Goal: Task Accomplishment & Management: Use online tool/utility

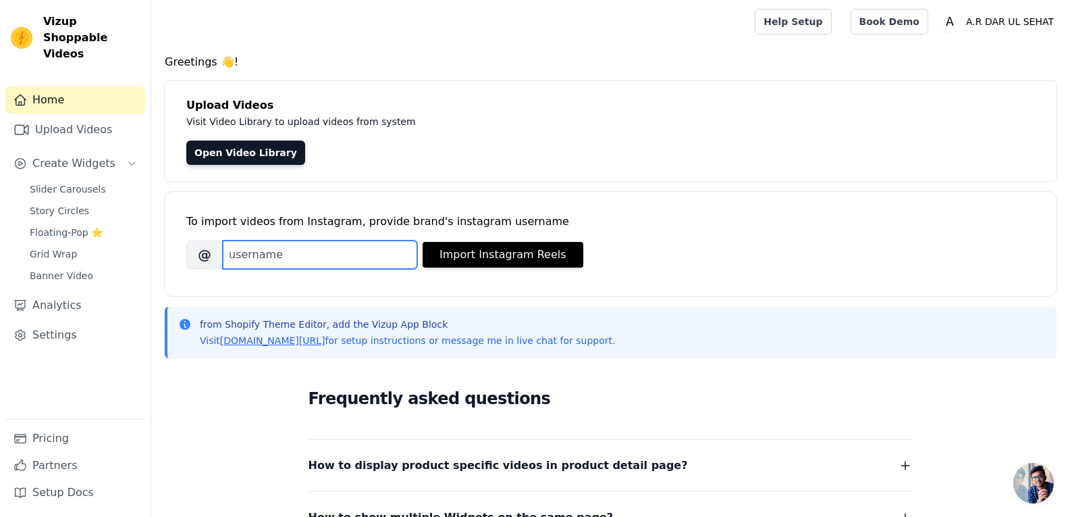
click at [318, 250] on input "Brand's Instagram Username" at bounding box center [320, 254] width 194 height 28
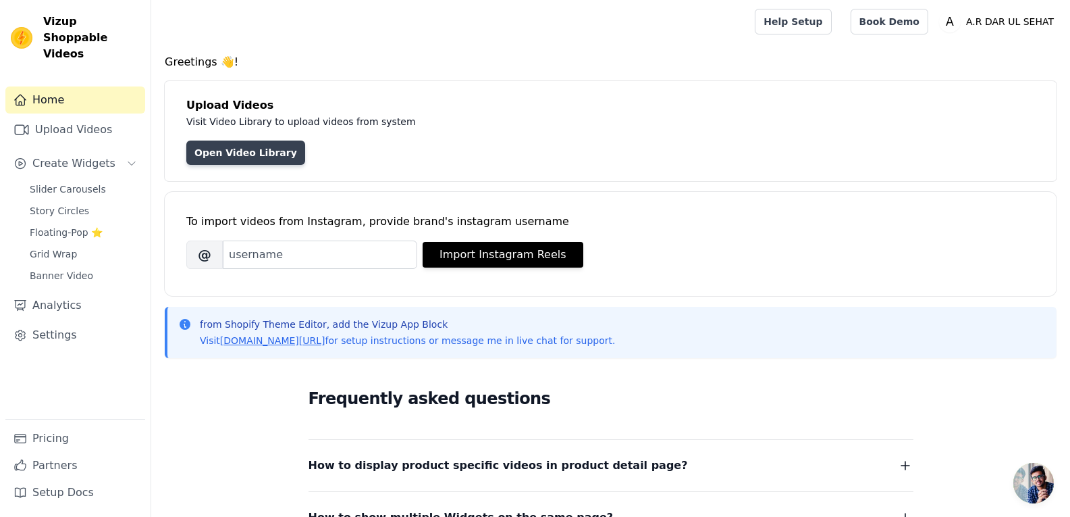
click at [246, 154] on link "Open Video Library" at bounding box center [245, 152] width 119 height 24
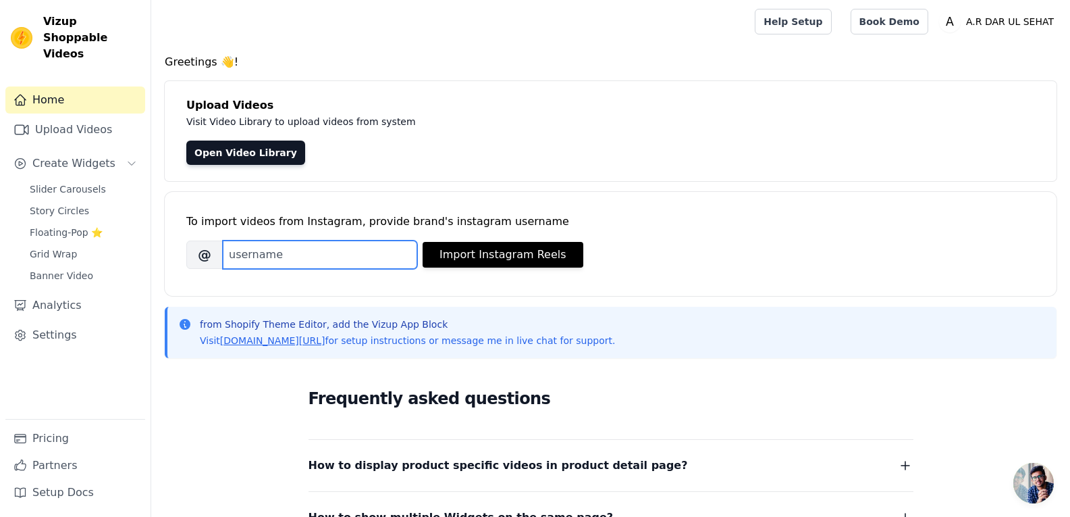
click at [305, 261] on input "Brand's Instagram Username" at bounding box center [320, 254] width 194 height 28
type input "ar_darulsehat"
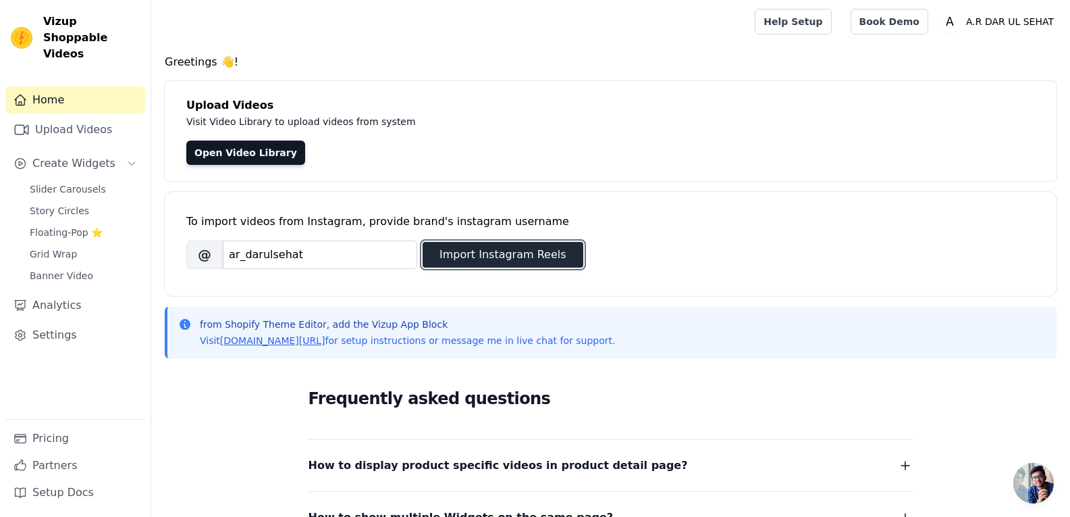
click at [455, 264] on button "Import Instagram Reels" at bounding box center [503, 255] width 161 height 26
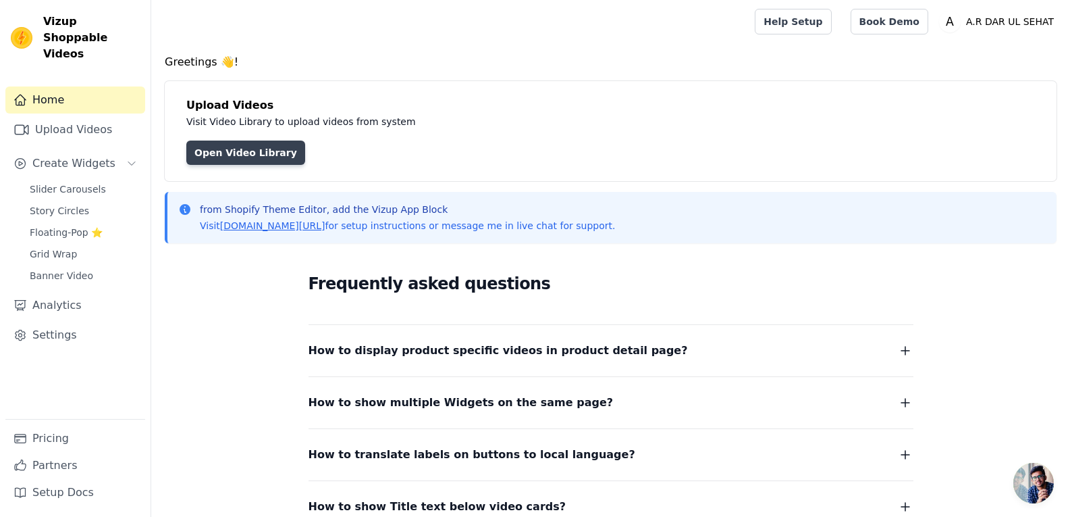
click at [209, 144] on link "Open Video Library" at bounding box center [245, 152] width 119 height 24
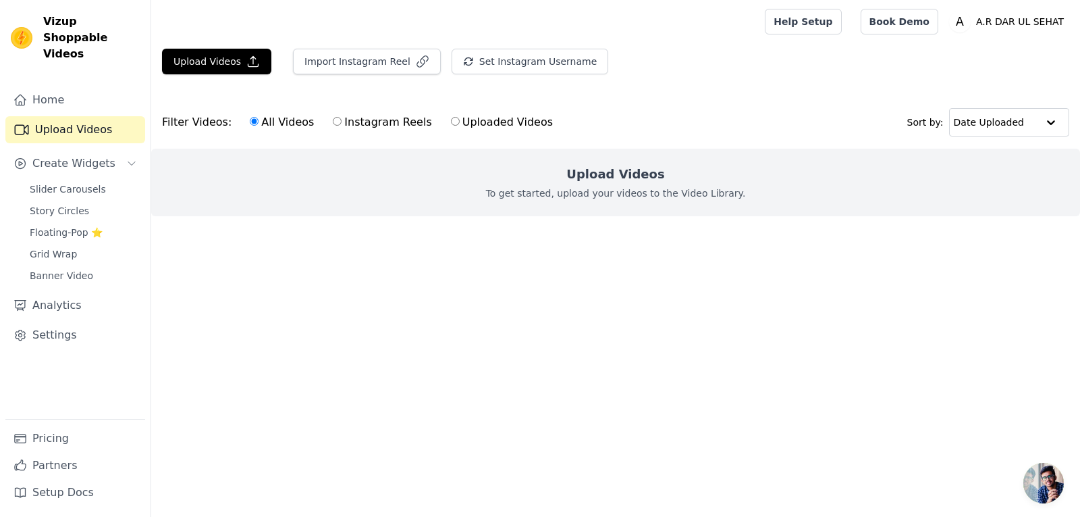
click at [371, 126] on label "Instagram Reels" at bounding box center [382, 122] width 100 height 18
click at [342, 126] on input "Instagram Reels" at bounding box center [337, 121] width 9 height 9
radio input "true"
click at [468, 112] on div "All Videos Instagram Reels Uploaded Videos" at bounding box center [401, 122] width 318 height 31
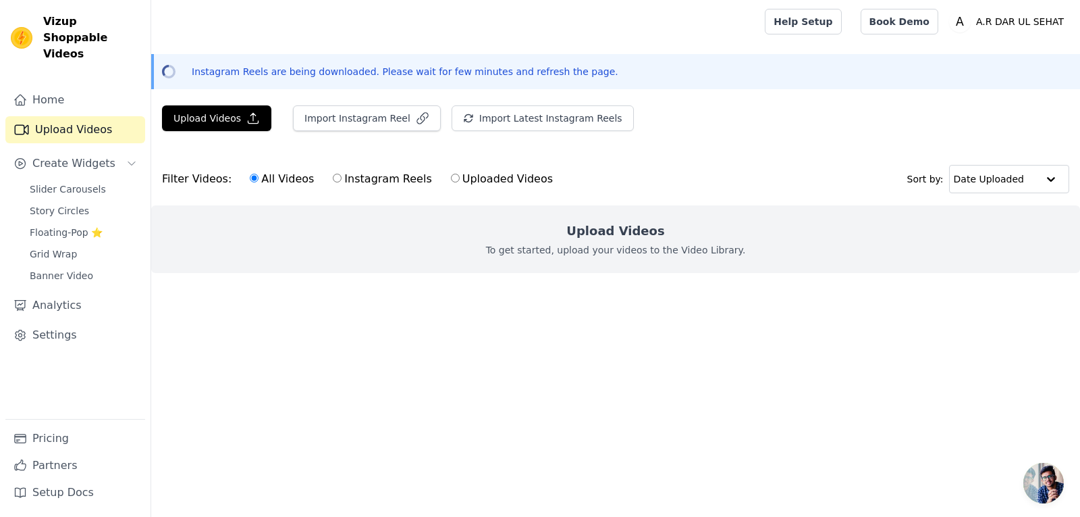
click at [341, 181] on label "Instagram Reels" at bounding box center [382, 179] width 100 height 18
click at [341, 181] on input "Instagram Reels" at bounding box center [337, 178] width 9 height 9
radio input "true"
click at [450, 178] on label "Uploaded Videos" at bounding box center [501, 179] width 103 height 18
click at [451, 178] on input "Uploaded Videos" at bounding box center [455, 178] width 9 height 9
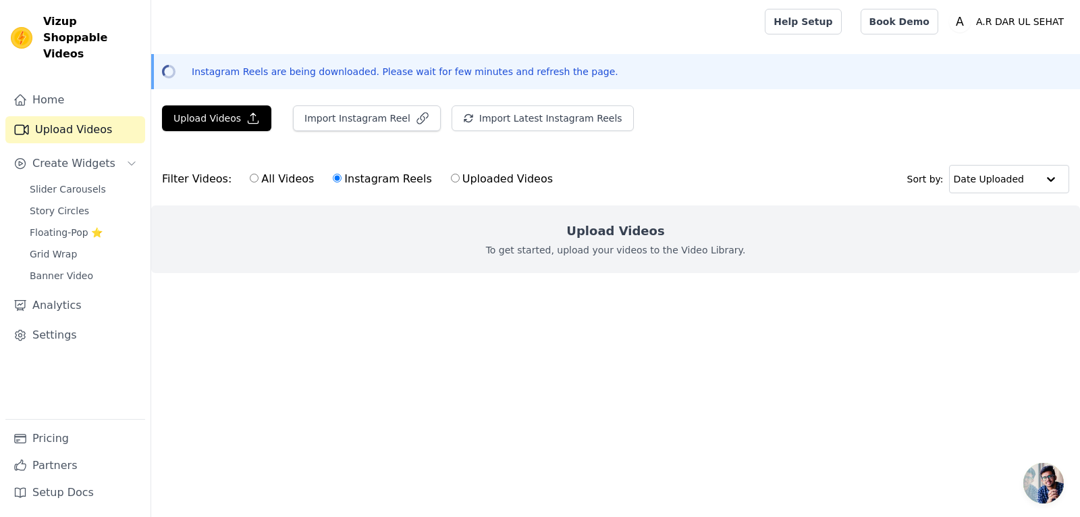
radio input "true"
click at [275, 181] on label "All Videos" at bounding box center [281, 179] width 65 height 18
click at [259, 181] on input "All Videos" at bounding box center [254, 178] width 9 height 9
radio input "true"
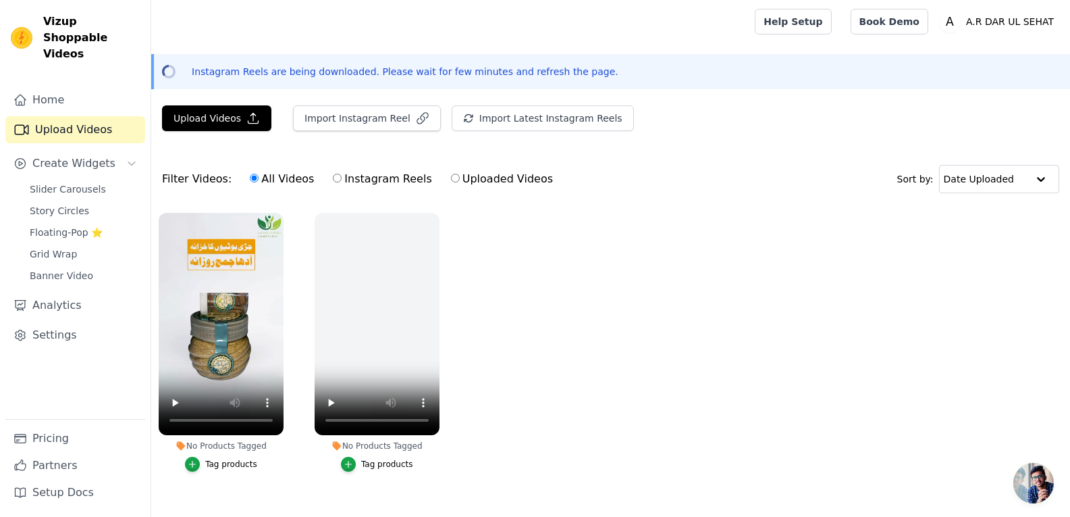
click at [249, 462] on div "Tag products" at bounding box center [231, 463] width 52 height 11
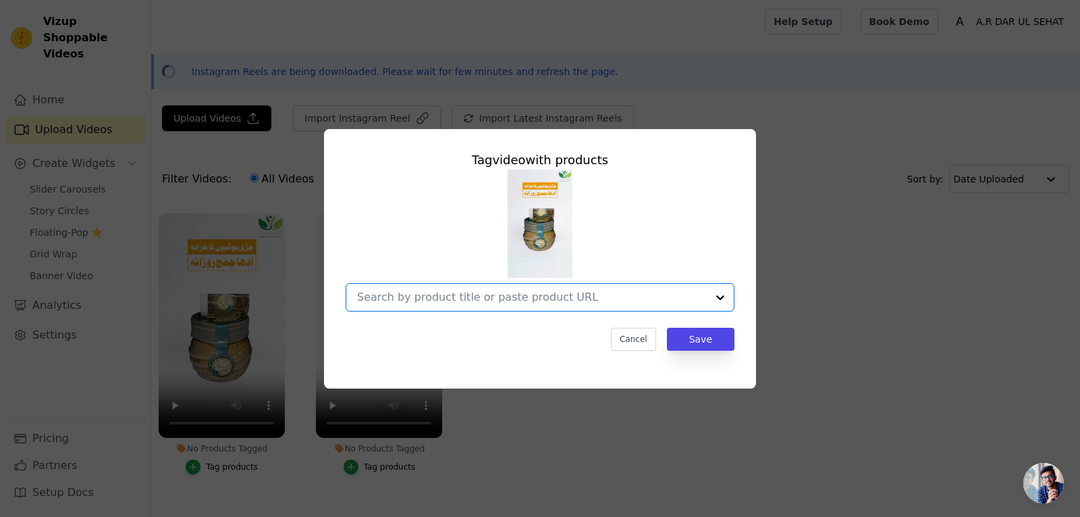
click at [525, 300] on input "No Products Tagged Tag video with products Option undefined, selected. Select i…" at bounding box center [532, 296] width 350 height 13
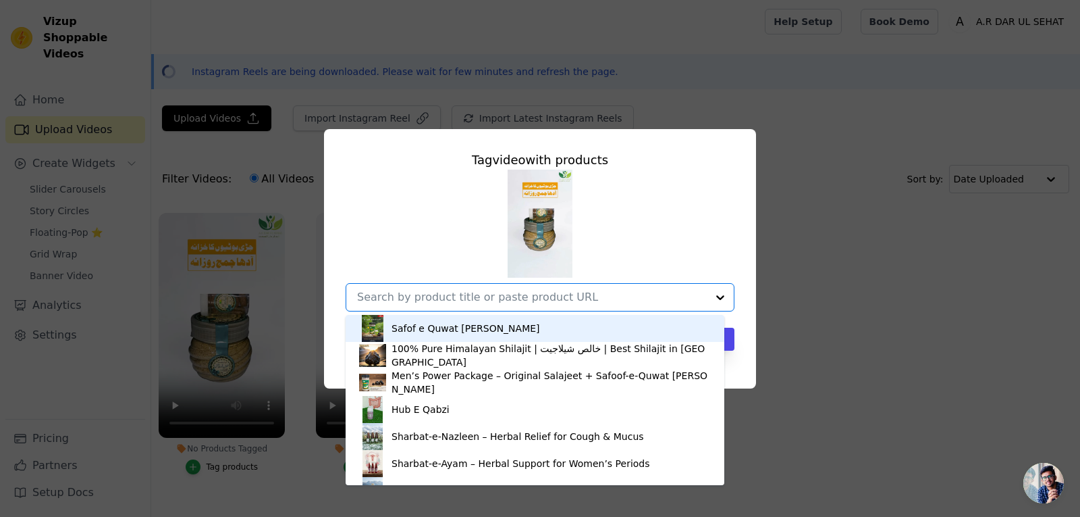
click at [445, 332] on div "Safof e Quwat Baksh" at bounding box center [466, 328] width 149 height 14
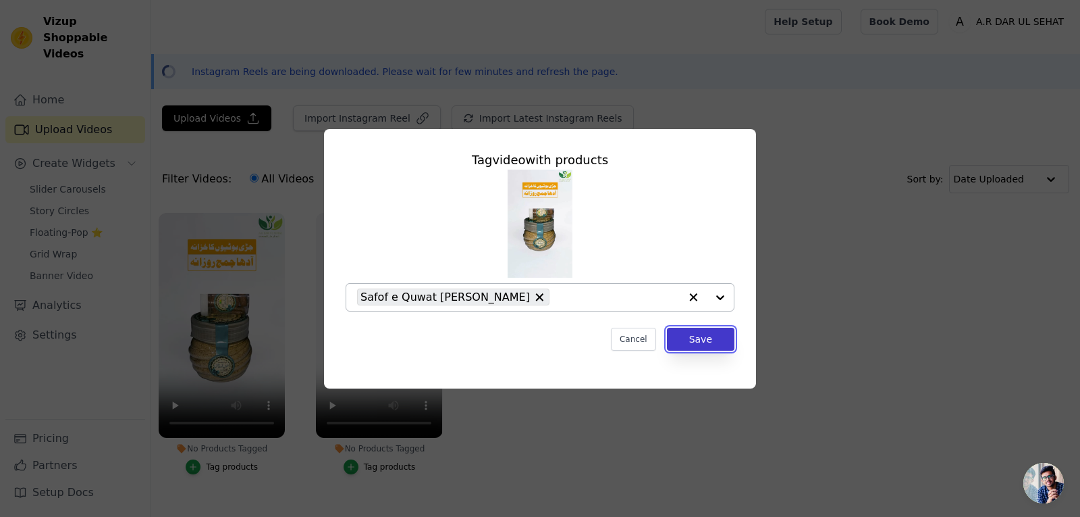
click at [719, 340] on button "Save" at bounding box center [701, 338] width 68 height 23
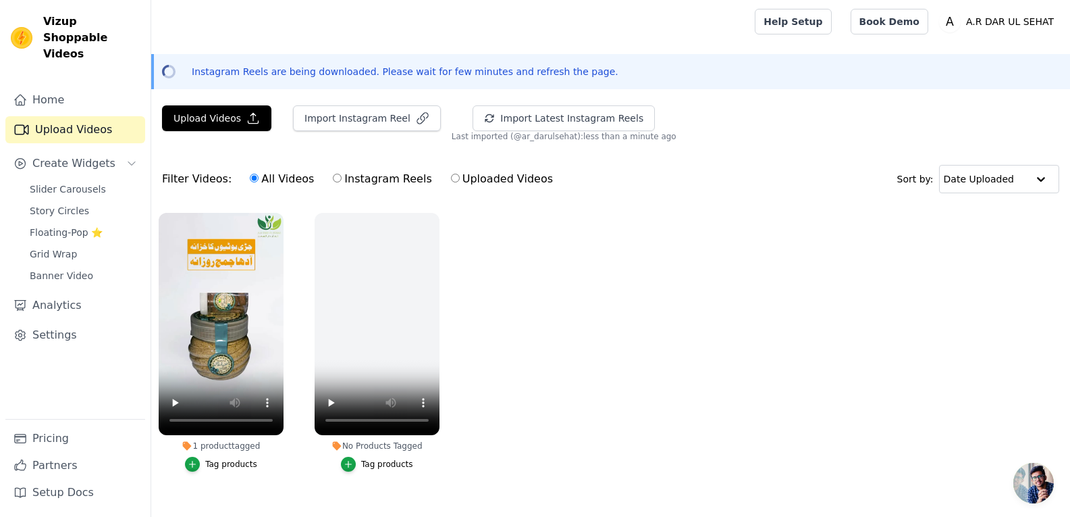
scroll to position [28, 0]
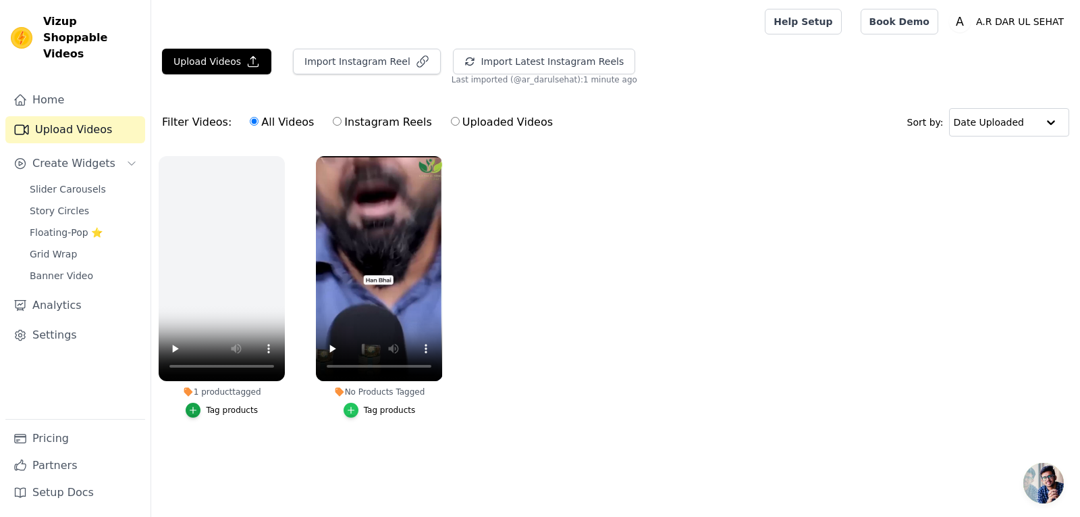
click at [355, 409] on icon "button" at bounding box center [350, 409] width 9 height 9
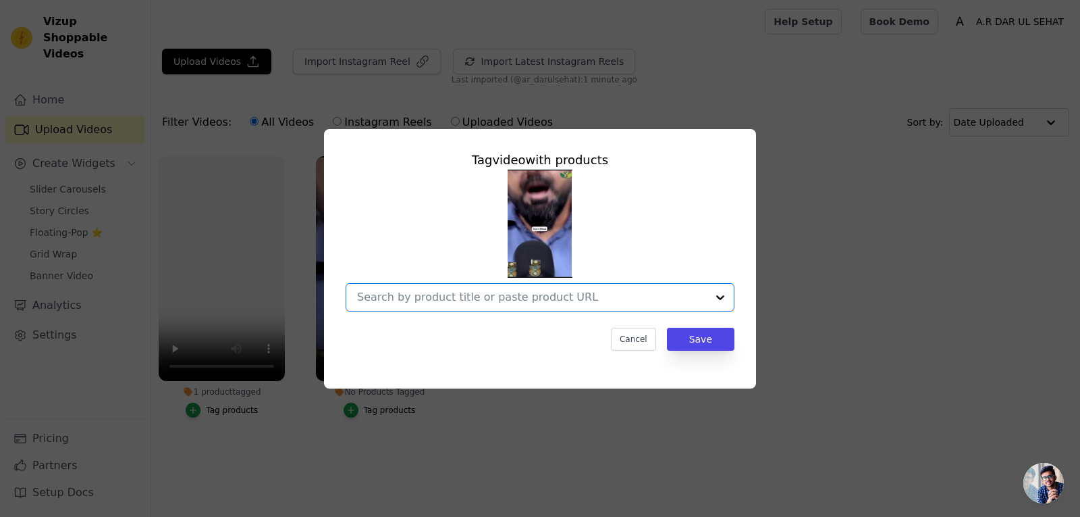
click at [552, 294] on input "No Products Tagged Tag video with products Option undefined, selected. Select i…" at bounding box center [532, 296] width 350 height 13
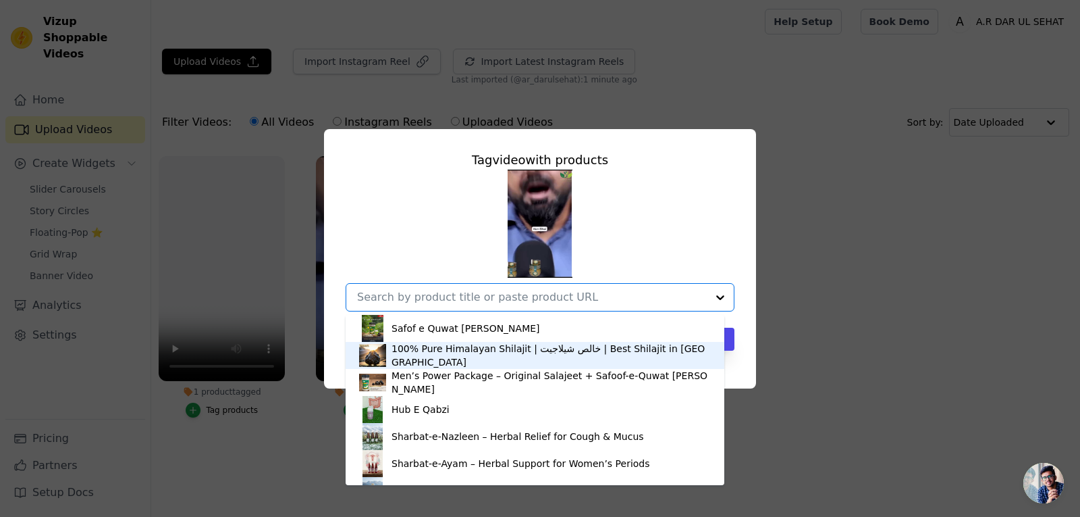
click at [416, 362] on div "100% Pure Himalayan Shilajit | خالص شیلاجیت | Best Shilajit in Pakistan" at bounding box center [535, 355] width 352 height 27
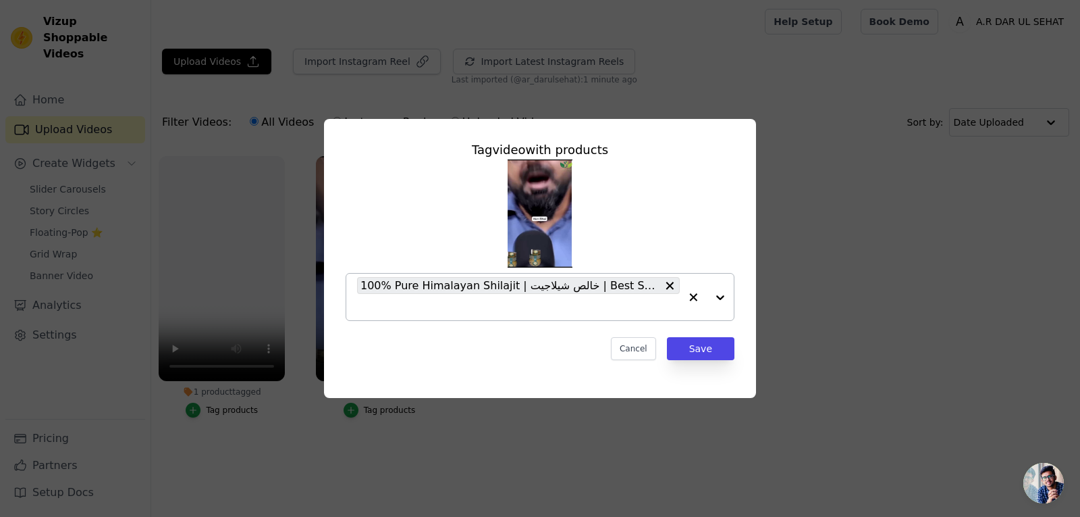
click at [718, 298] on div at bounding box center [707, 296] width 54 height 47
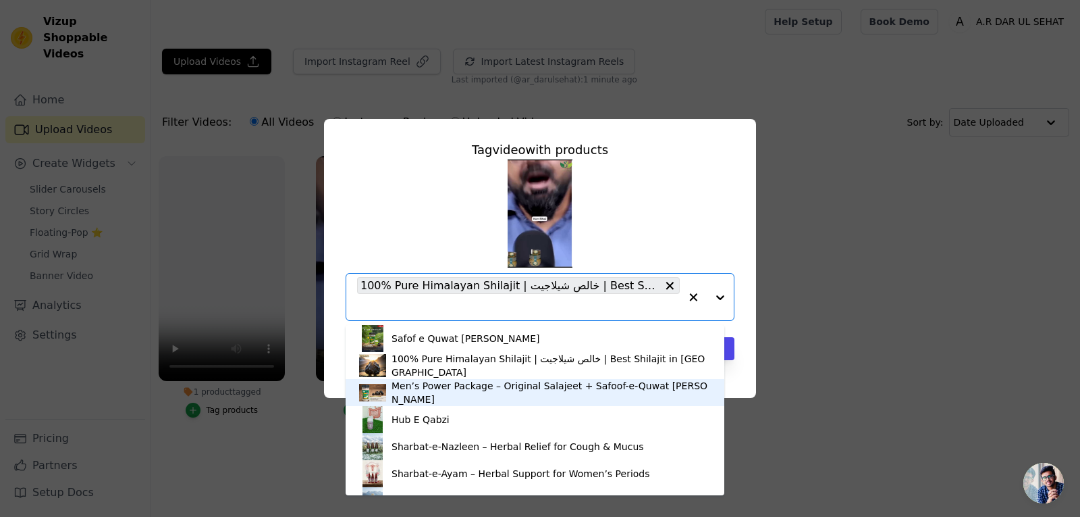
click at [504, 398] on div "Men’s Power Package – Original Salajeet + Safoof-e-Quwat Baksh" at bounding box center [551, 392] width 319 height 27
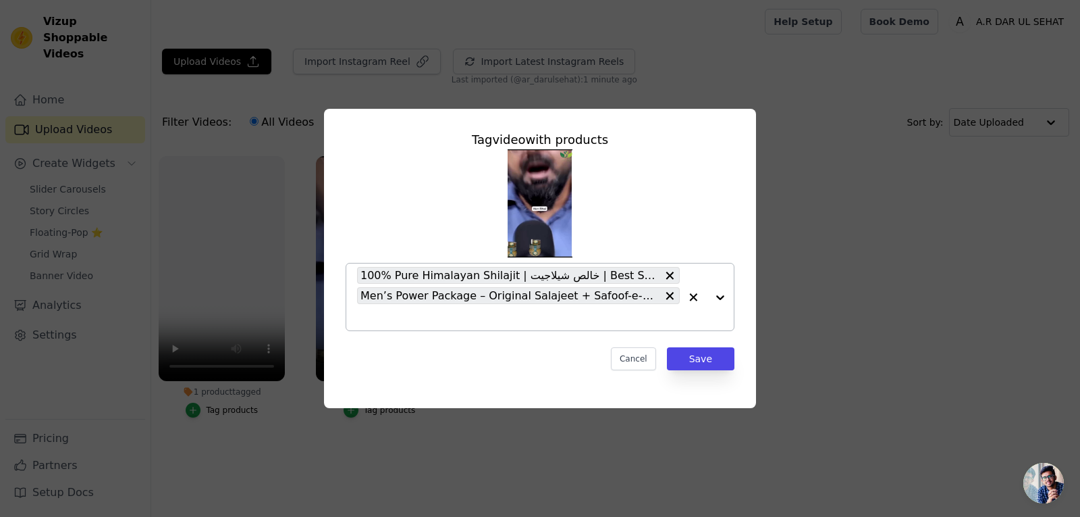
click at [671, 276] on icon at bounding box center [670, 275] width 8 height 8
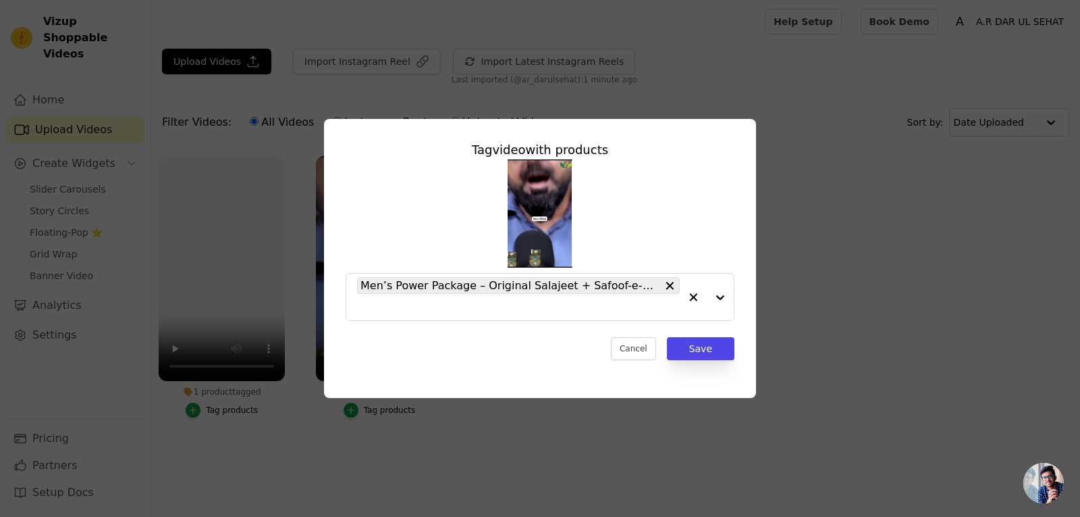
click at [712, 362] on div "Tag video with products Men’s Power Package – Original Salajeet + Safoof-e-Quwa…" at bounding box center [540, 250] width 411 height 241
click at [704, 352] on button "Save" at bounding box center [701, 348] width 68 height 23
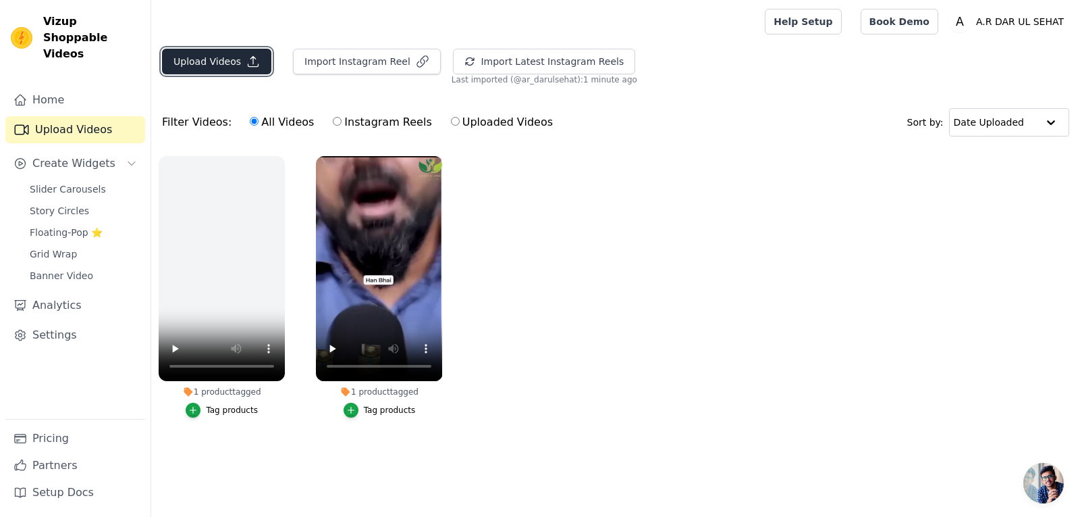
click at [239, 67] on button "Upload Videos" at bounding box center [216, 62] width 109 height 26
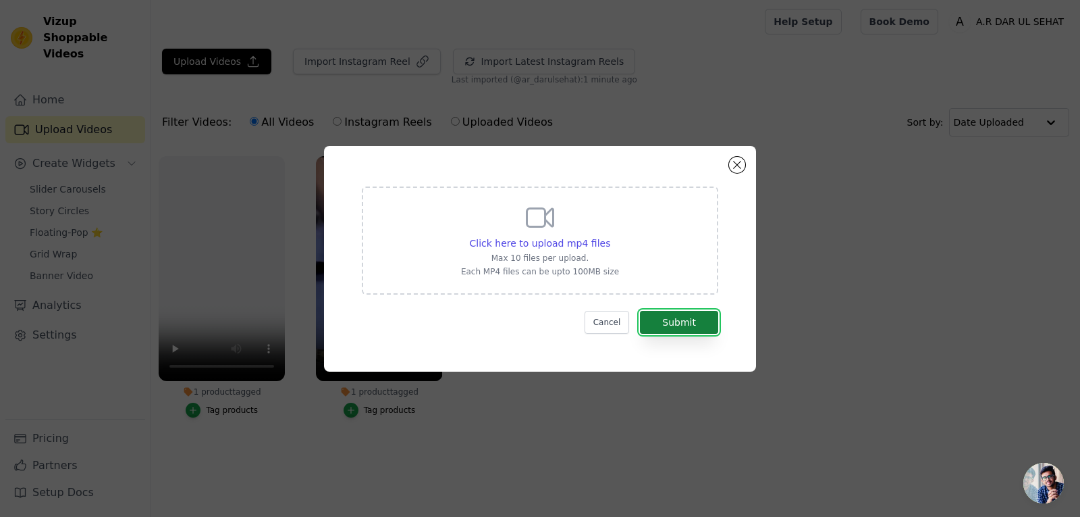
click at [659, 319] on button "Submit" at bounding box center [679, 322] width 78 height 23
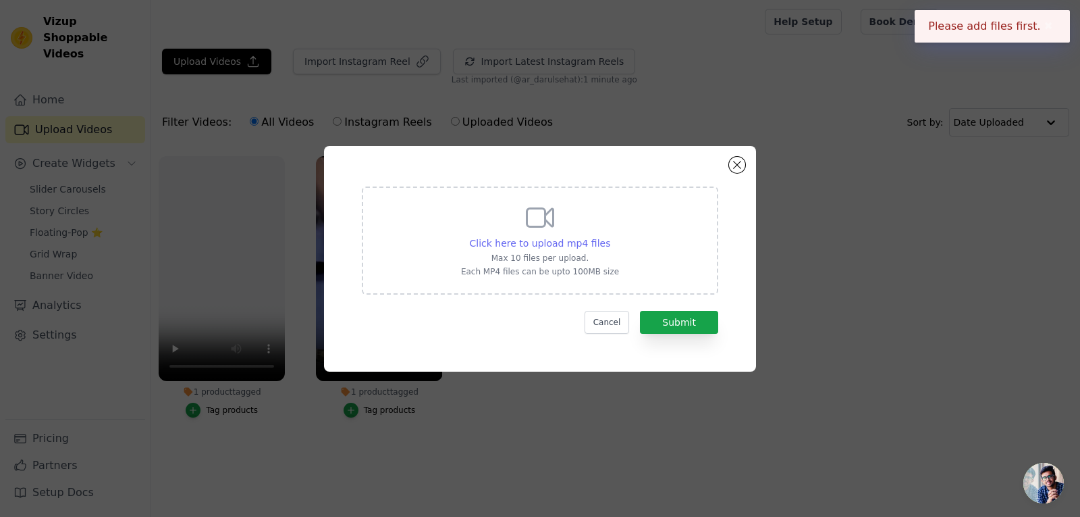
click at [573, 244] on span "Click here to upload mp4 files" at bounding box center [540, 243] width 141 height 11
click at [610, 236] on input "Click here to upload mp4 files Max 10 files per upload. Each MP4 files can be u…" at bounding box center [610, 236] width 1 height 1
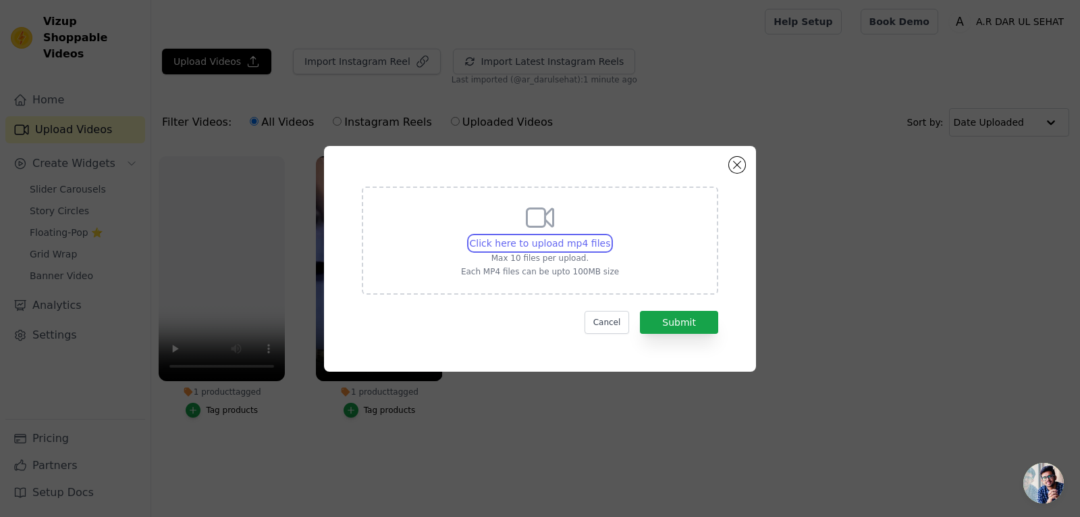
type input "C:\fakepath\safaof new video.mp4"
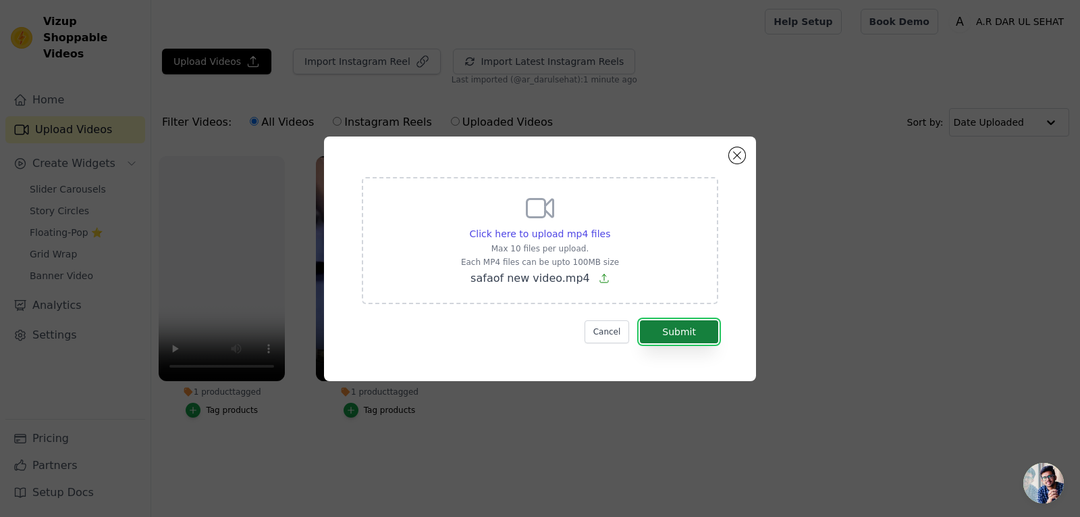
click at [672, 328] on button "Submit" at bounding box center [679, 331] width 78 height 23
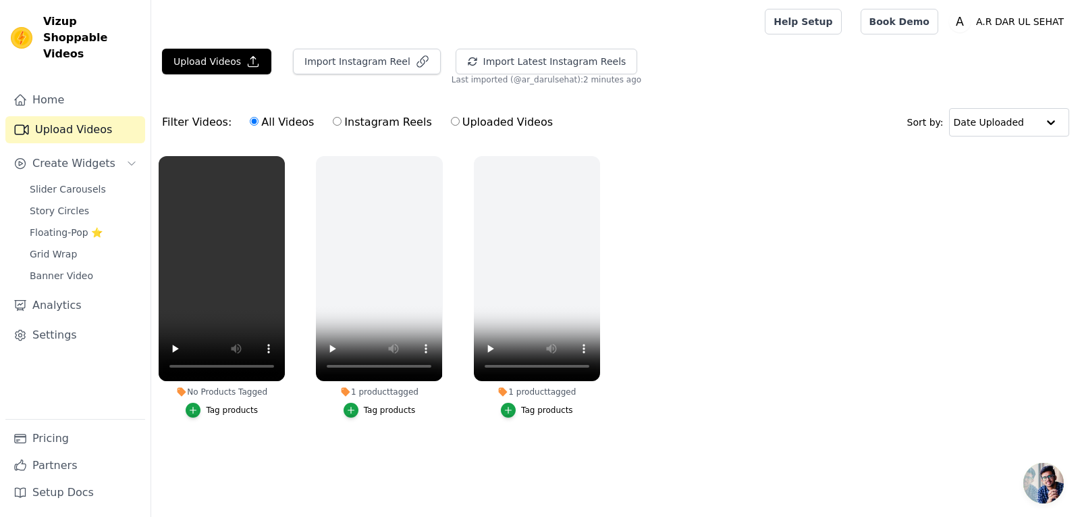
click at [377, 123] on label "Instagram Reels" at bounding box center [382, 122] width 100 height 18
click at [342, 123] on input "Instagram Reels" at bounding box center [337, 121] width 9 height 9
radio input "true"
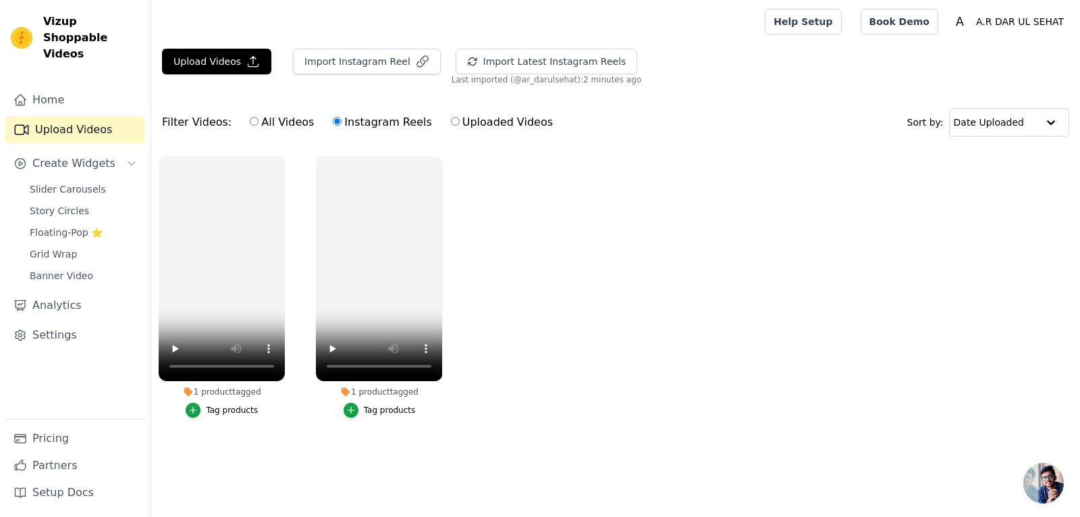
click at [460, 127] on label "Uploaded Videos" at bounding box center [501, 122] width 103 height 18
click at [460, 126] on input "Uploaded Videos" at bounding box center [455, 121] width 9 height 9
radio input "true"
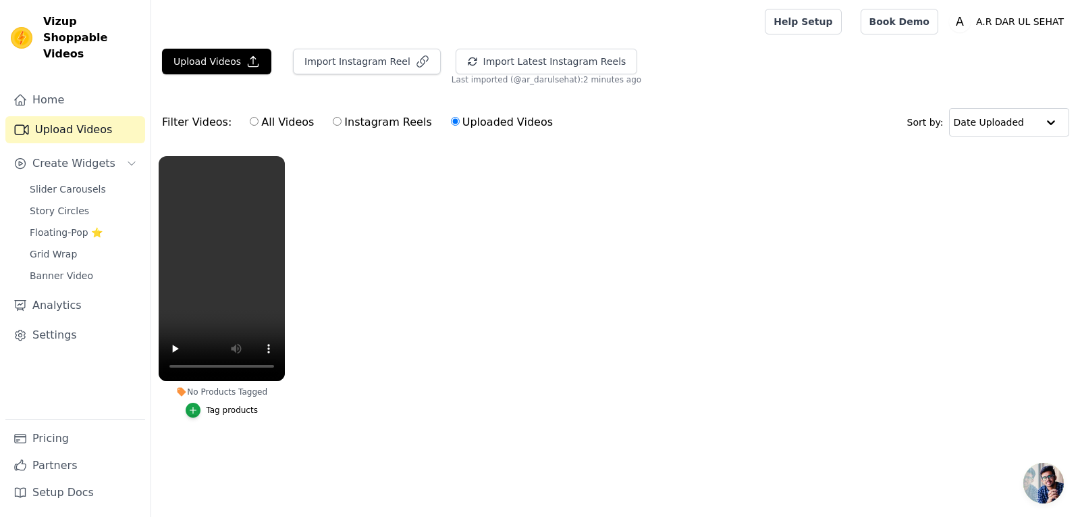
click at [346, 124] on label "Instagram Reels" at bounding box center [382, 122] width 100 height 18
click at [342, 124] on input "Instagram Reels" at bounding box center [337, 121] width 9 height 9
radio input "true"
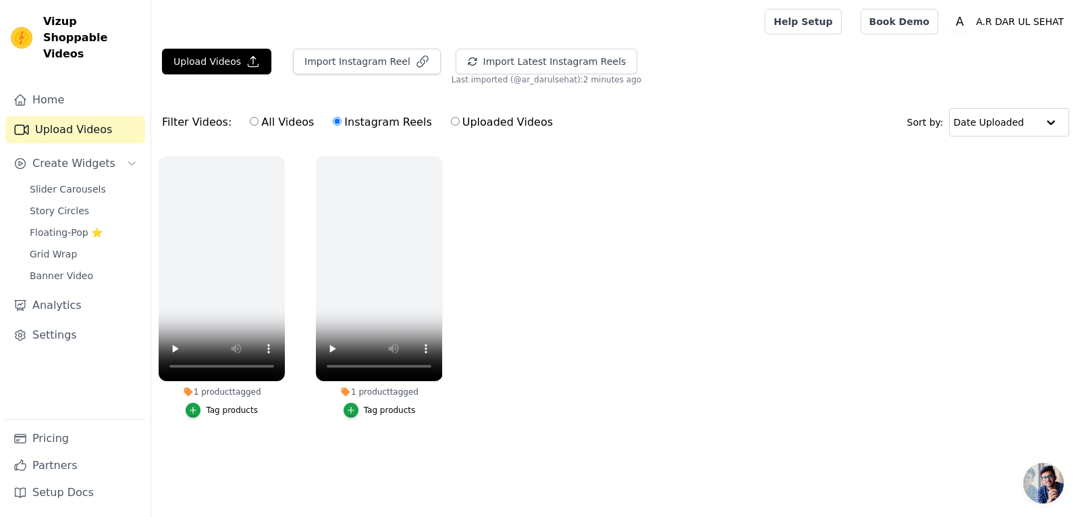
click at [250, 117] on input "All Videos" at bounding box center [254, 121] width 9 height 9
radio input "true"
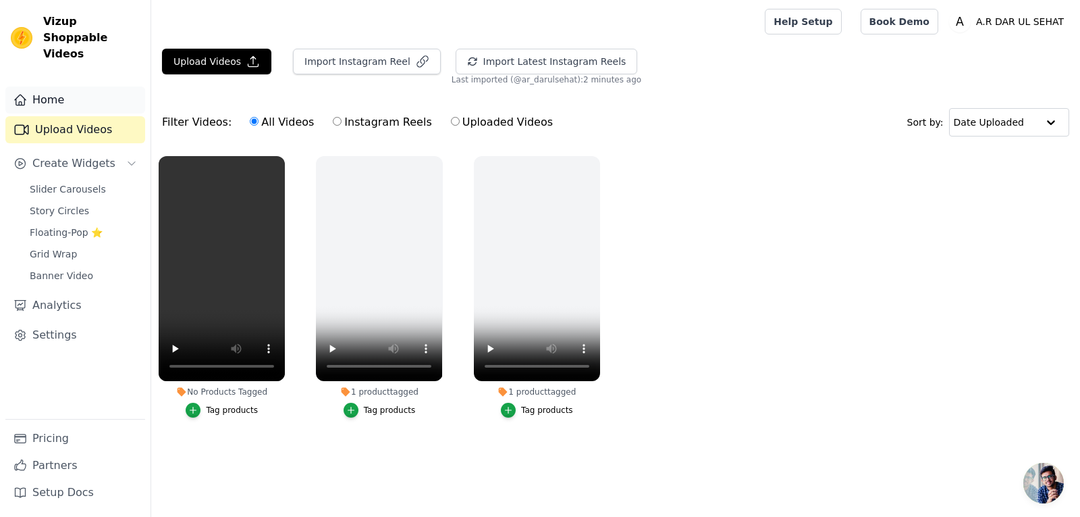
click at [51, 89] on link "Home" at bounding box center [75, 99] width 140 height 27
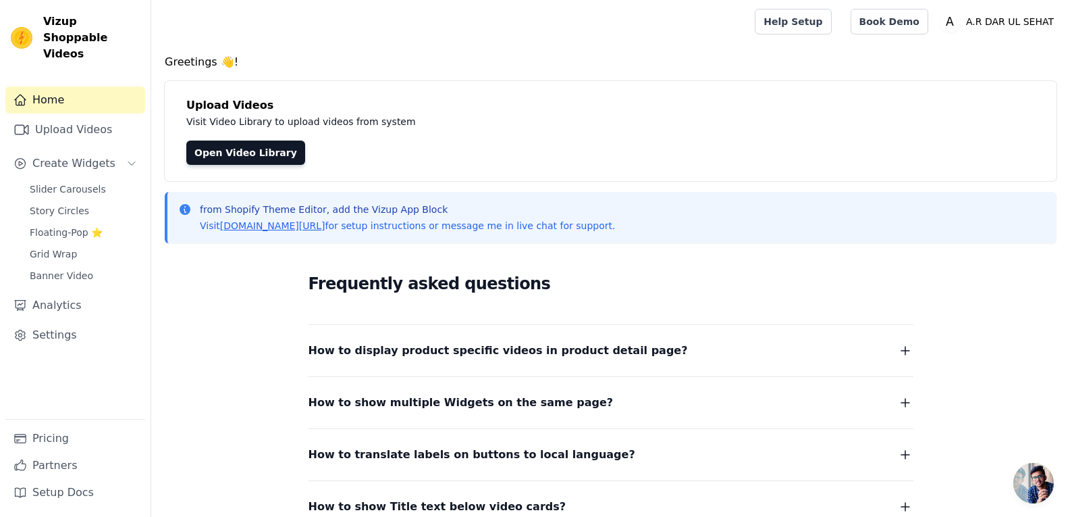
click at [761, 349] on button "How to display product specific videos in product detail page?" at bounding box center [611, 350] width 605 height 19
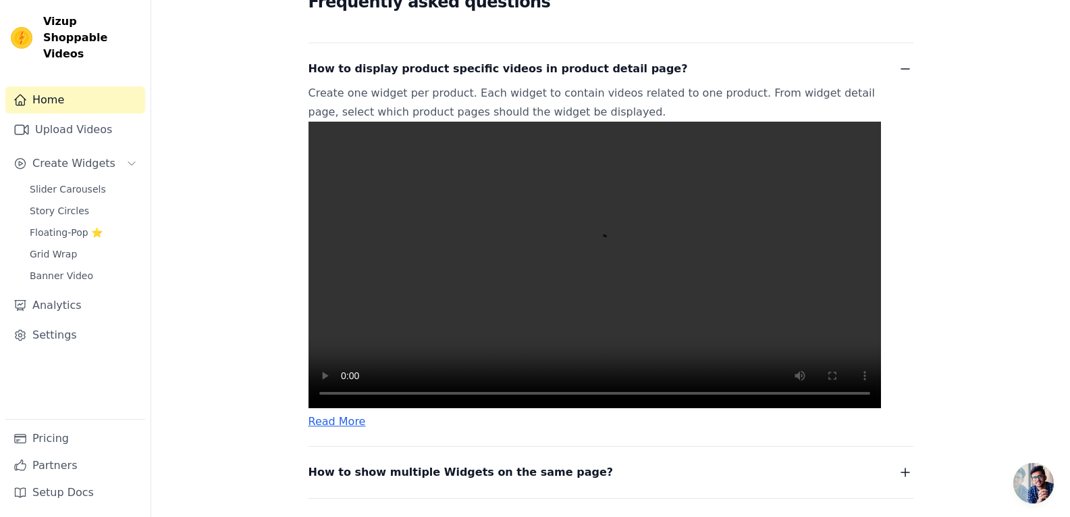
scroll to position [283, 0]
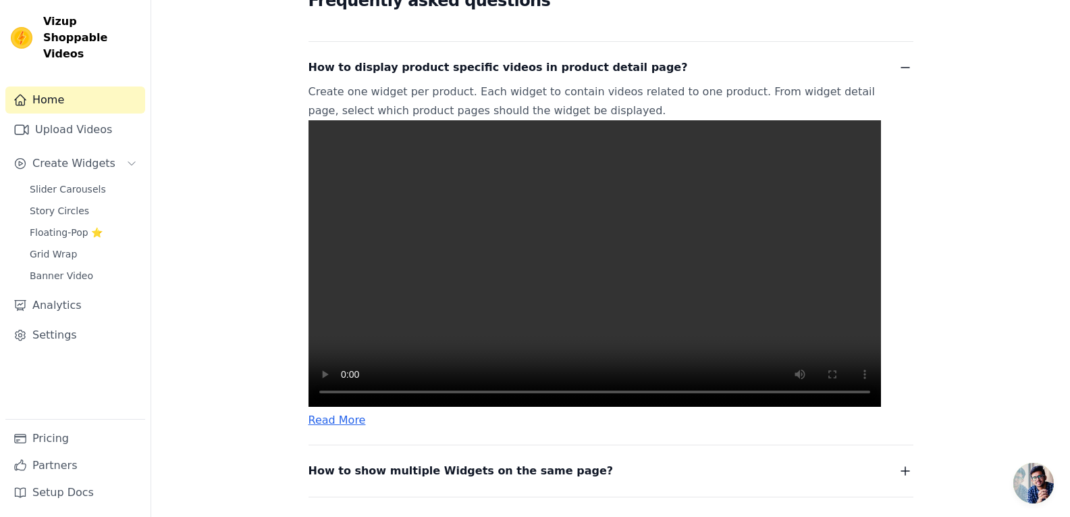
click at [354, 406] on video at bounding box center [595, 263] width 573 height 286
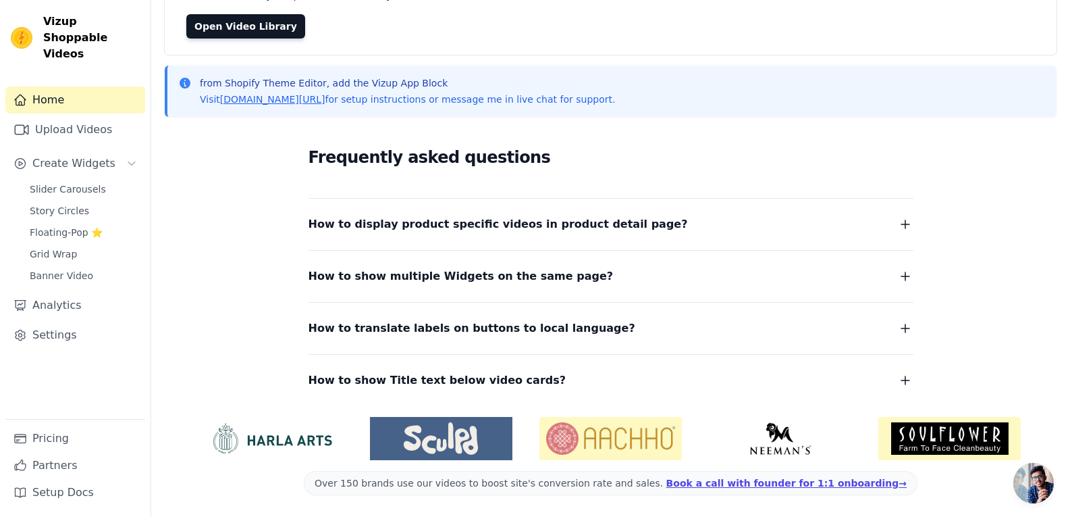
click at [354, 429] on div at bounding box center [611, 438] width 821 height 43
click at [502, 232] on span "How to display product specific videos in product detail page?" at bounding box center [498, 224] width 379 height 19
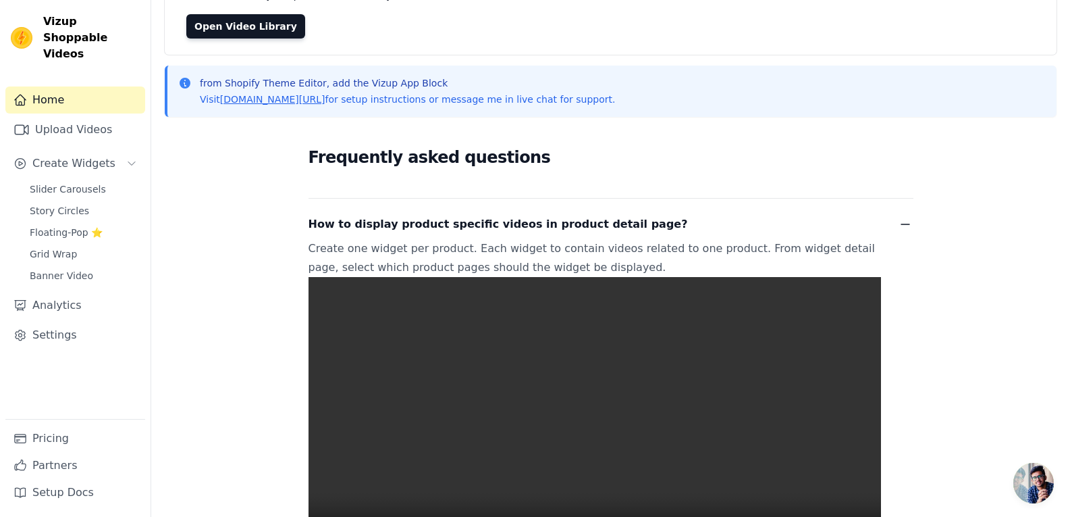
scroll to position [254, 0]
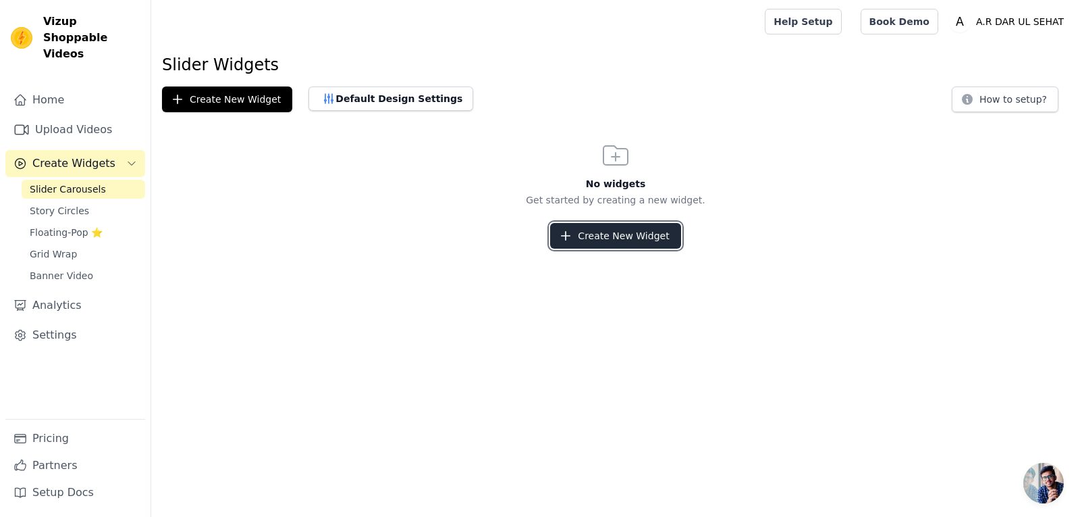
click at [584, 230] on button "Create New Widget" at bounding box center [615, 236] width 130 height 26
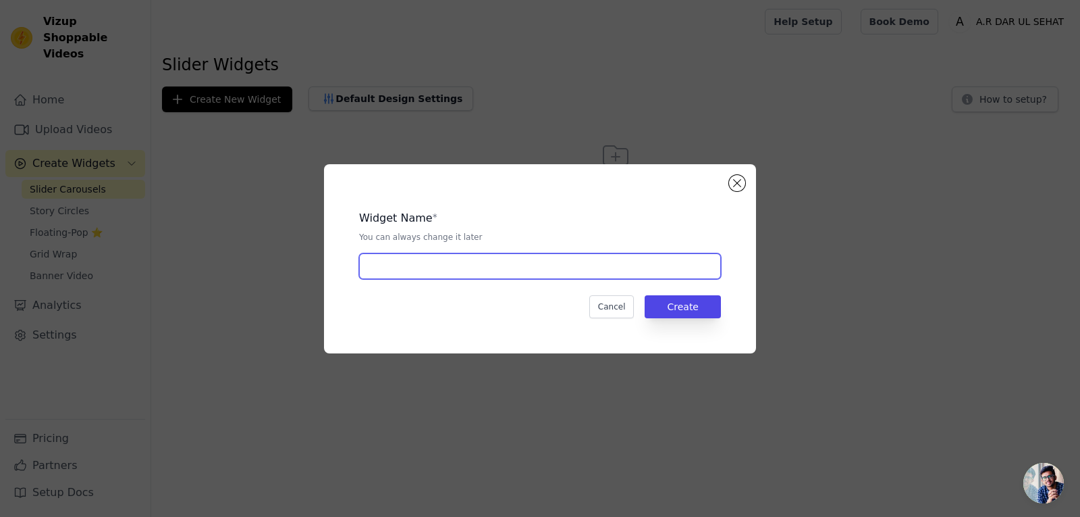
click at [489, 271] on input "text" at bounding box center [540, 266] width 362 height 26
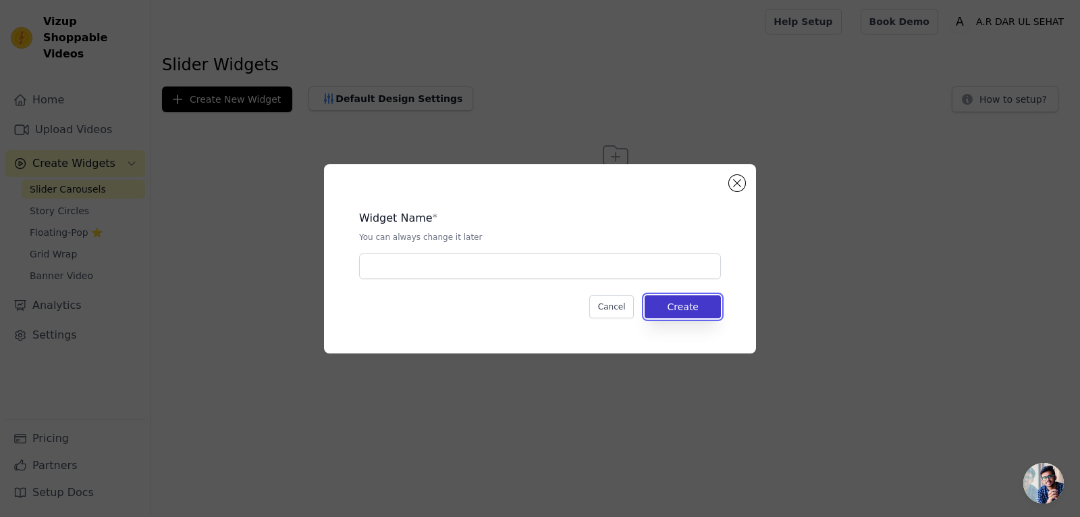
click at [681, 301] on button "Create" at bounding box center [683, 306] width 76 height 23
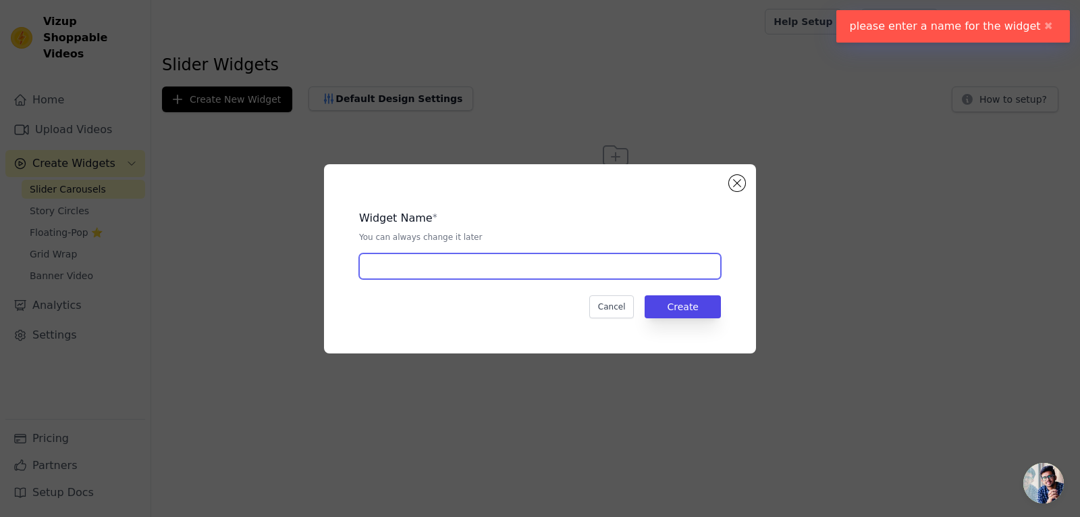
click at [566, 261] on input "text" at bounding box center [540, 266] width 362 height 26
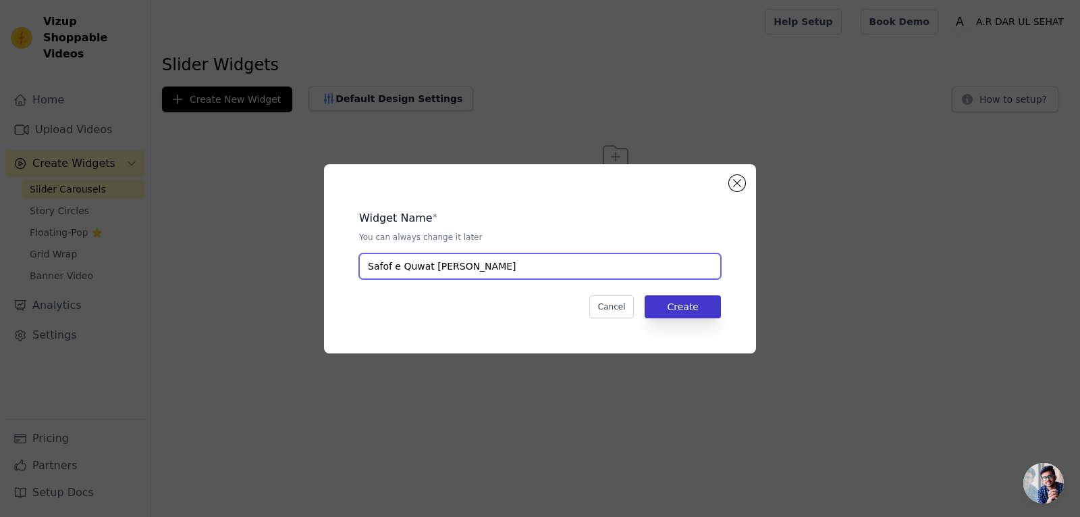
type input "Safof e Quwat Baksh"
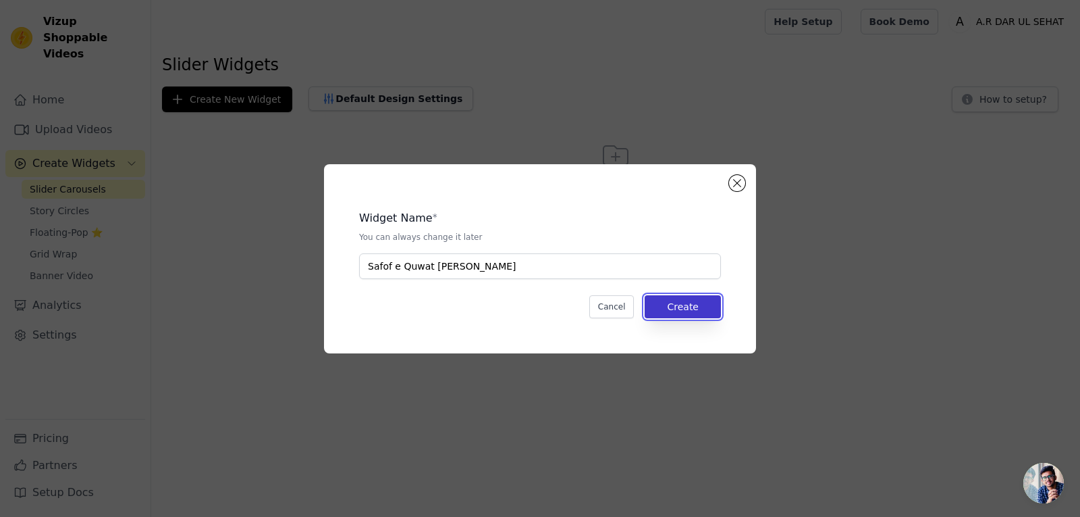
click at [674, 300] on button "Create" at bounding box center [683, 306] width 76 height 23
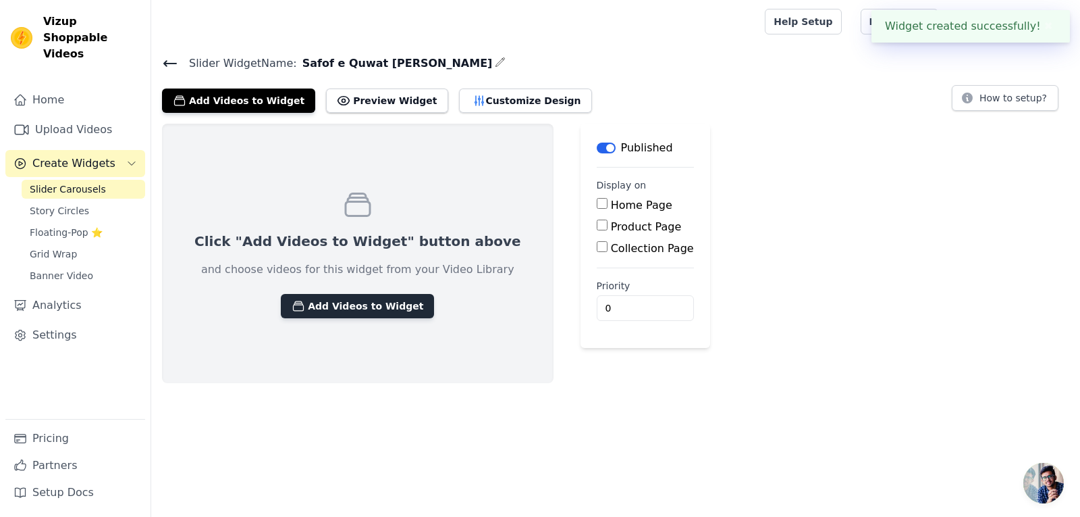
click at [309, 302] on button "Add Videos to Widget" at bounding box center [357, 306] width 153 height 24
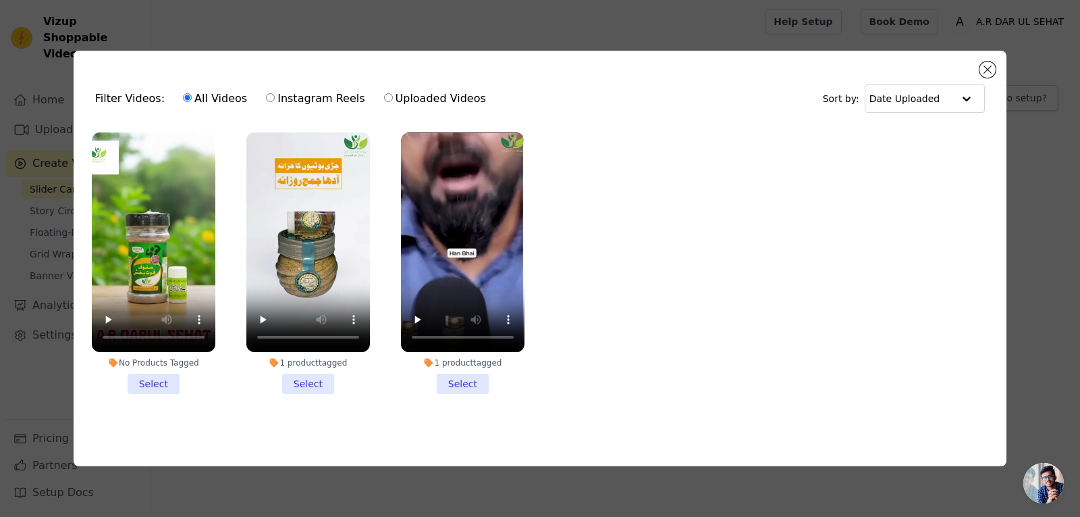
click at [319, 381] on li "1 product tagged Select" at bounding box center [308, 262] width 124 height 261
click at [0, 0] on input "1 product tagged Select" at bounding box center [0, 0] width 0 height 0
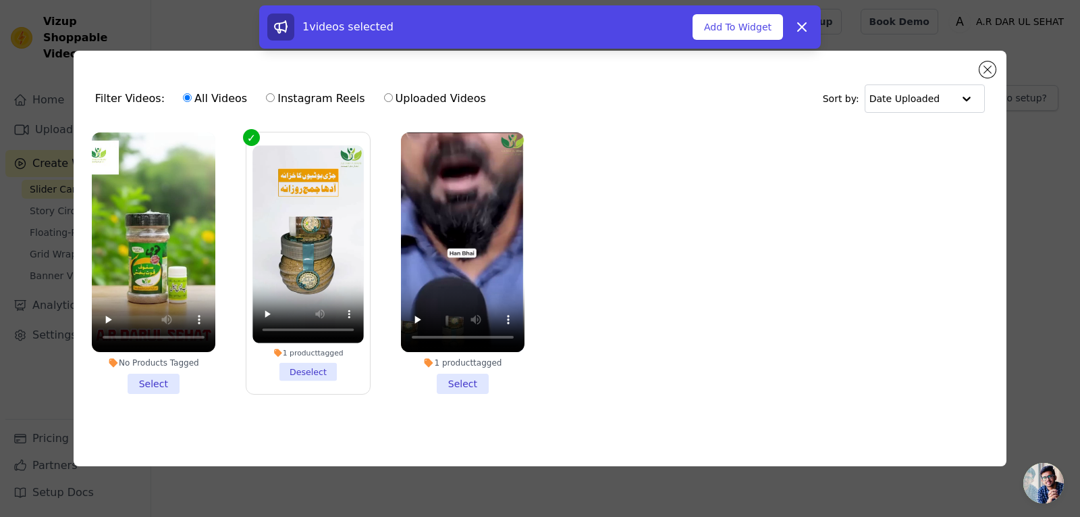
click at [460, 369] on li "1 product tagged Select" at bounding box center [463, 262] width 124 height 261
click at [0, 0] on input "1 product tagged Select" at bounding box center [0, 0] width 0 height 0
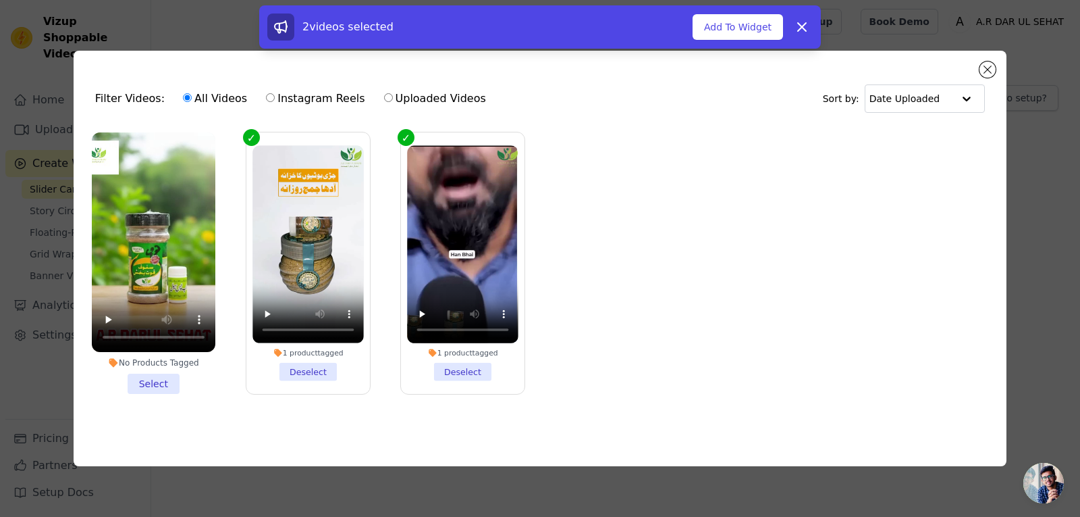
click at [163, 377] on li "No Products Tagged Select" at bounding box center [154, 262] width 124 height 261
click at [0, 0] on input "No Products Tagged Select" at bounding box center [0, 0] width 0 height 0
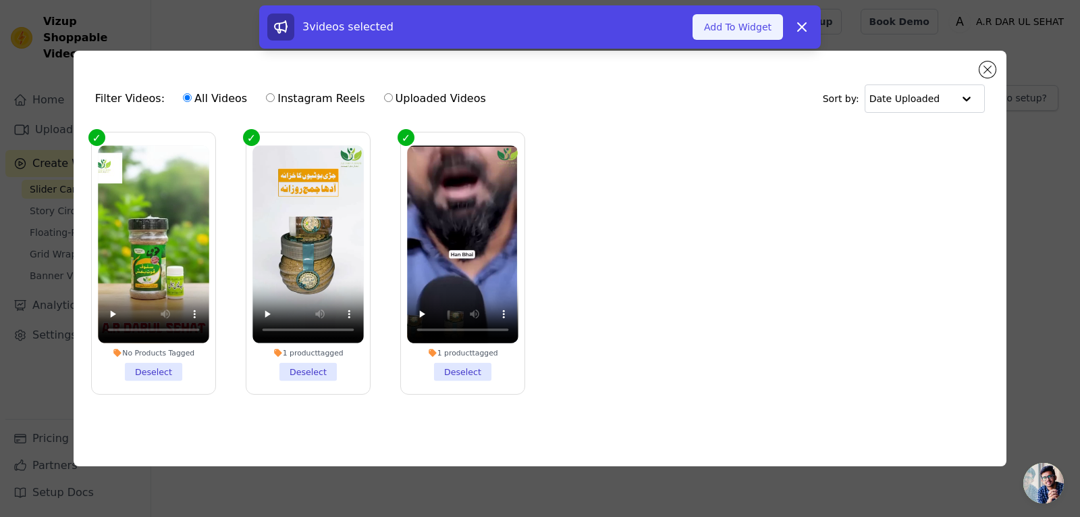
click at [743, 24] on button "Add To Widget" at bounding box center [738, 27] width 90 height 26
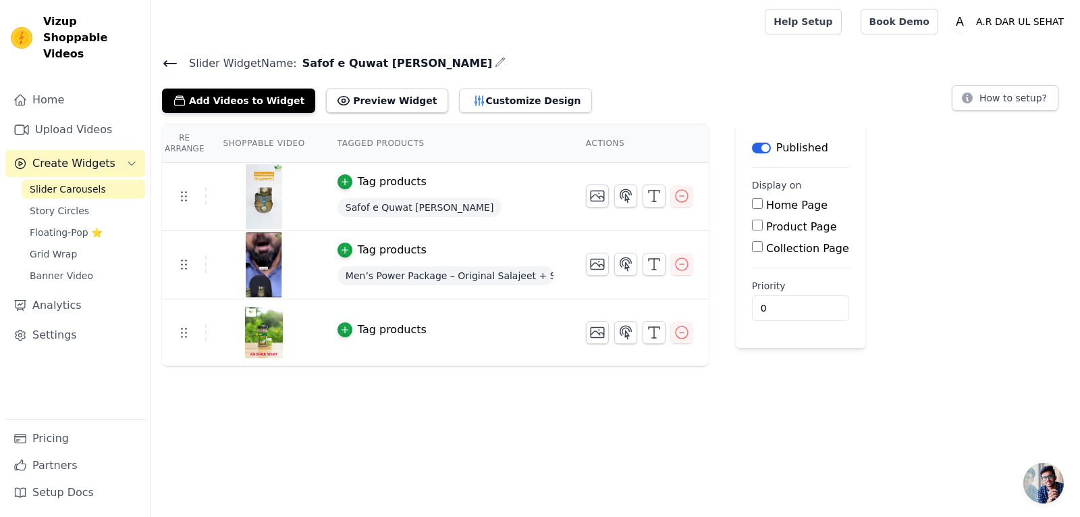
click at [752, 204] on input "Home Page" at bounding box center [757, 203] width 11 height 11
checkbox input "true"
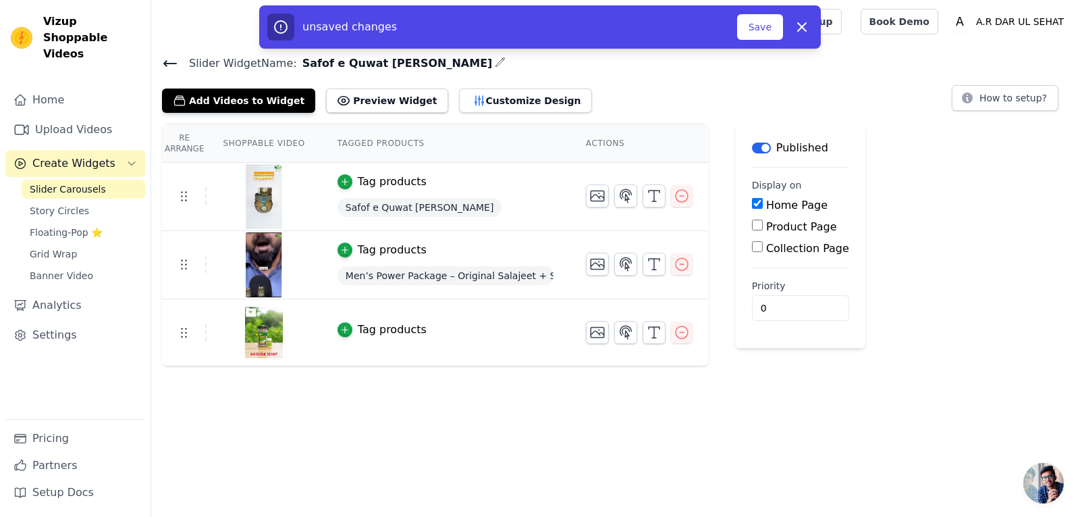
click at [753, 230] on input "Product Page" at bounding box center [757, 224] width 11 height 11
checkbox input "true"
click at [752, 288] on input "Collection Page" at bounding box center [757, 284] width 11 height 11
checkbox input "true"
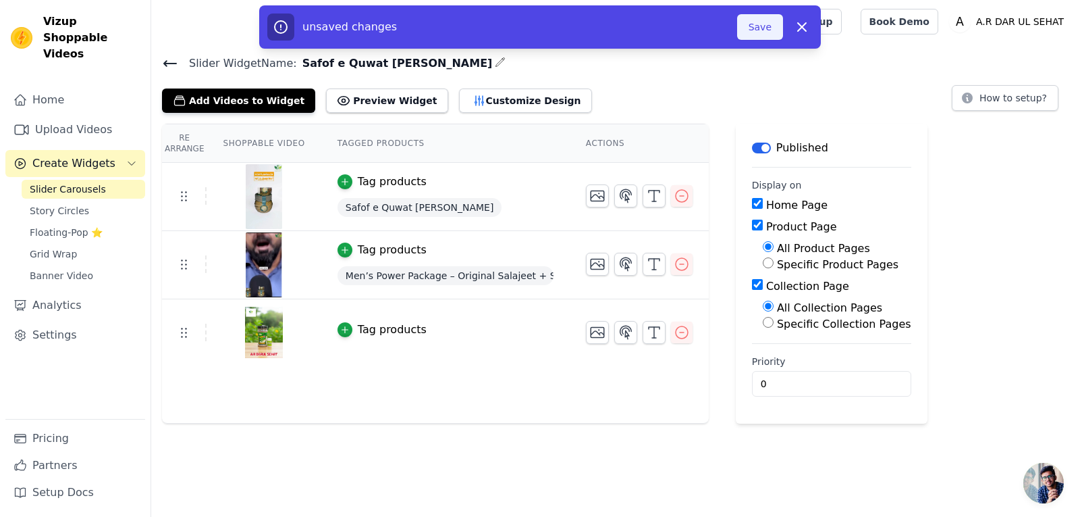
click at [757, 30] on button "Save" at bounding box center [760, 27] width 46 height 26
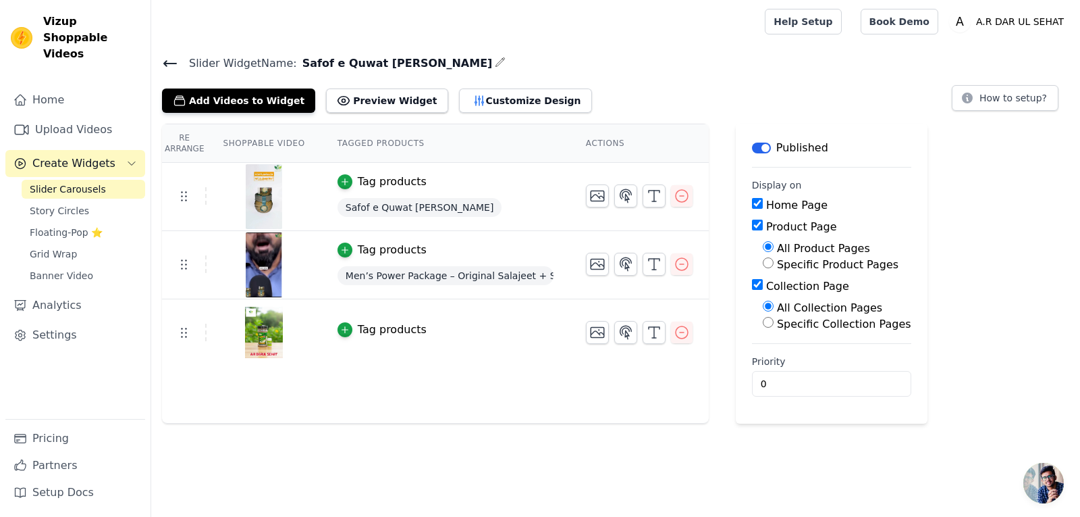
click at [763, 261] on input "Specific Product Pages" at bounding box center [768, 262] width 11 height 11
radio input "true"
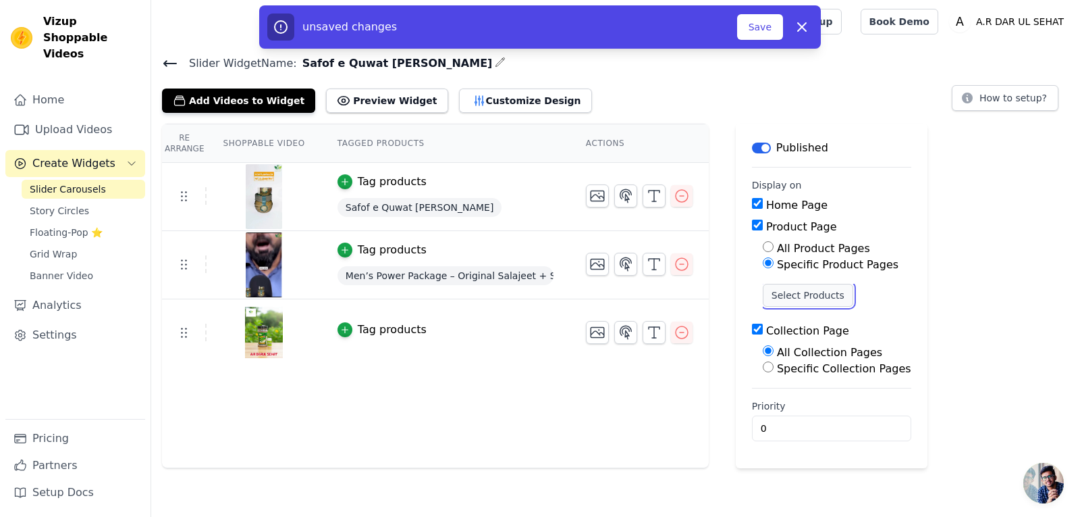
click at [778, 298] on button "Select Products" at bounding box center [808, 295] width 90 height 23
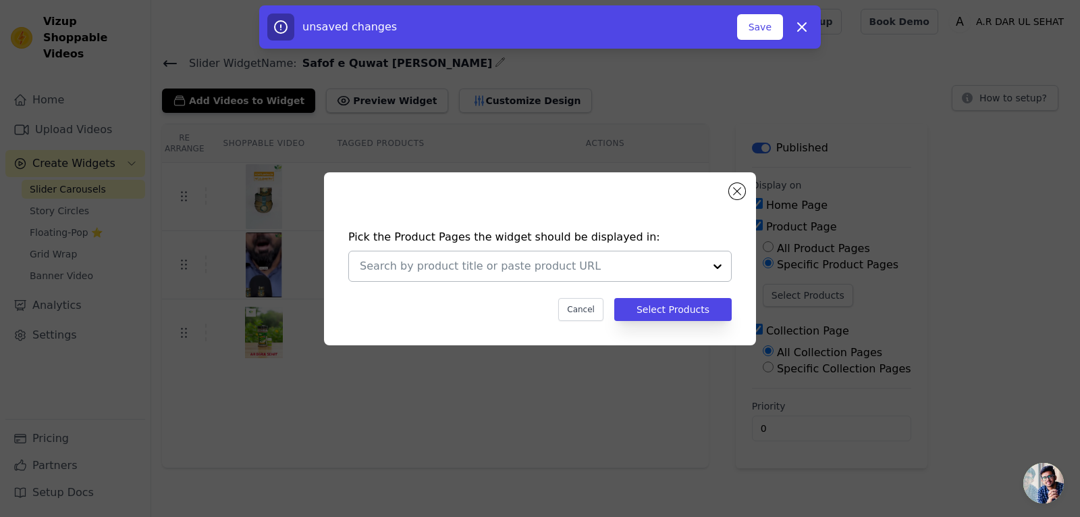
click at [712, 267] on div at bounding box center [717, 266] width 27 height 30
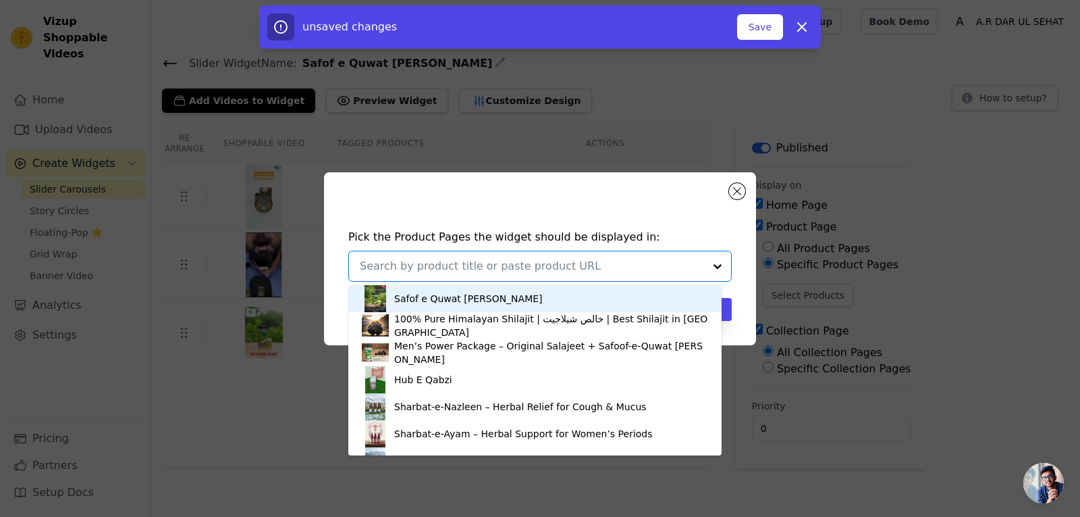
click at [549, 306] on div "Safof e Quwat Baksh" at bounding box center [535, 298] width 346 height 27
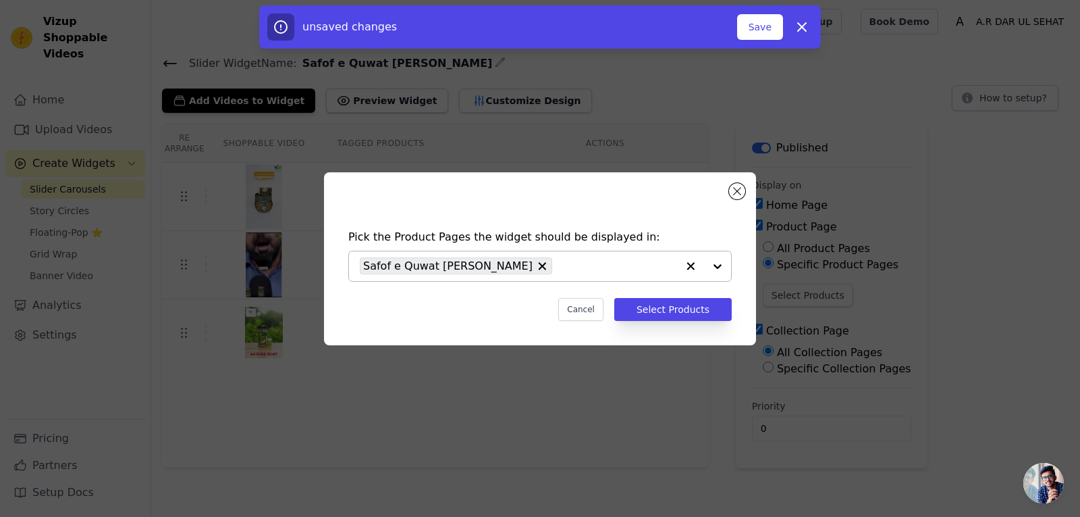
click at [715, 273] on div at bounding box center [704, 266] width 54 height 30
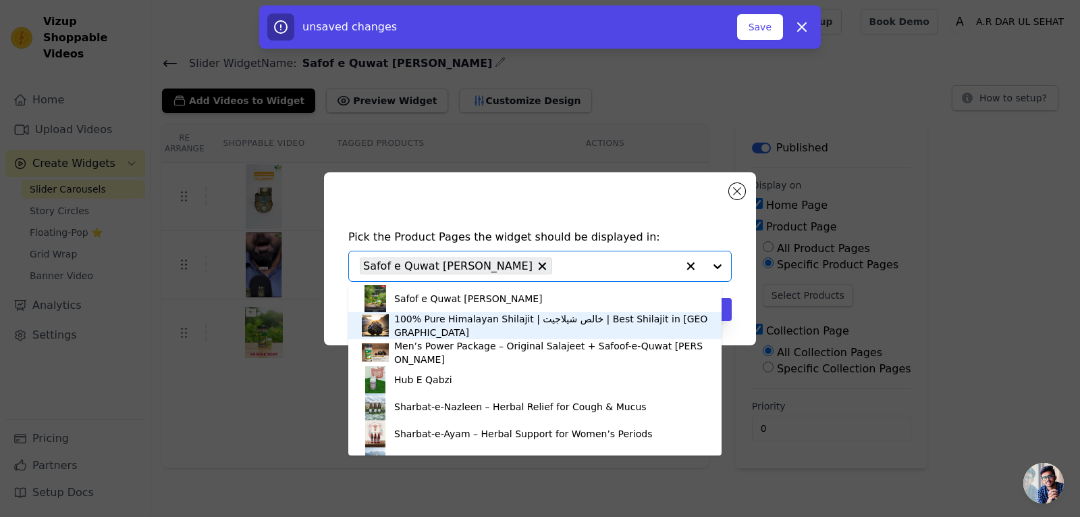
click at [596, 331] on div "100% Pure Himalayan Shilajit | خالص شیلاجیت | Best Shilajit in Pakistan" at bounding box center [551, 325] width 314 height 27
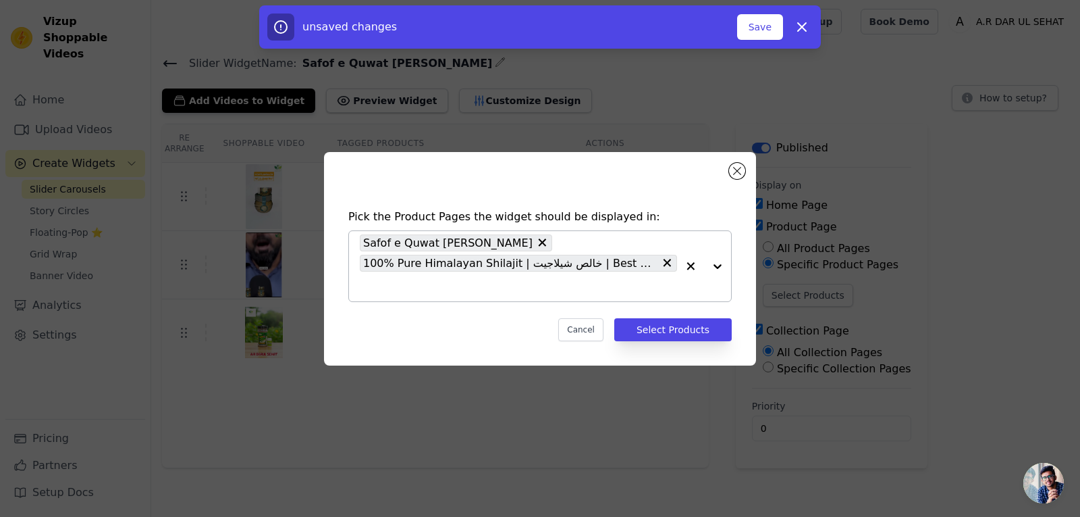
click at [717, 268] on div at bounding box center [704, 266] width 54 height 70
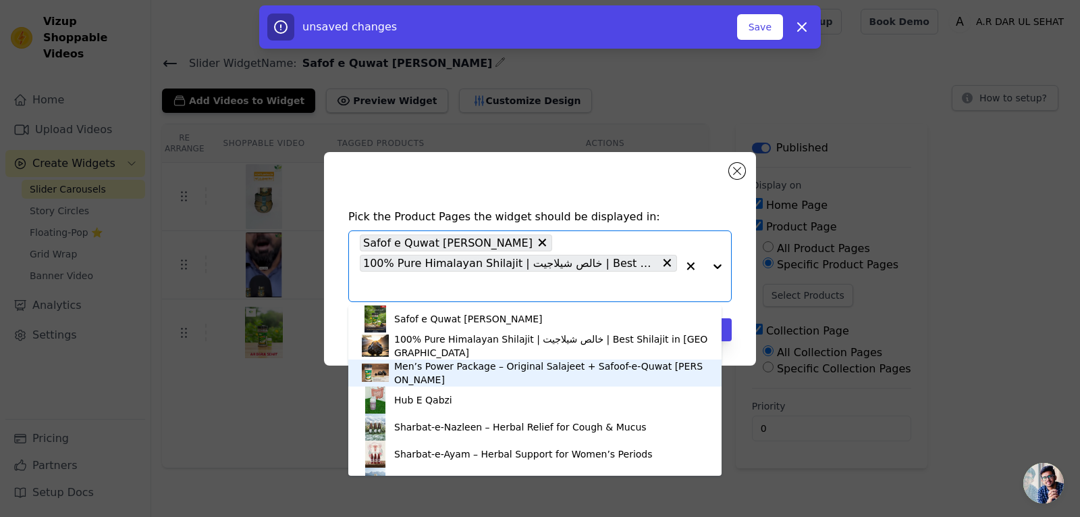
click at [510, 375] on div "Men’s Power Package – Original Salajeet + Safoof-e-Quwat Baksh" at bounding box center [551, 372] width 314 height 27
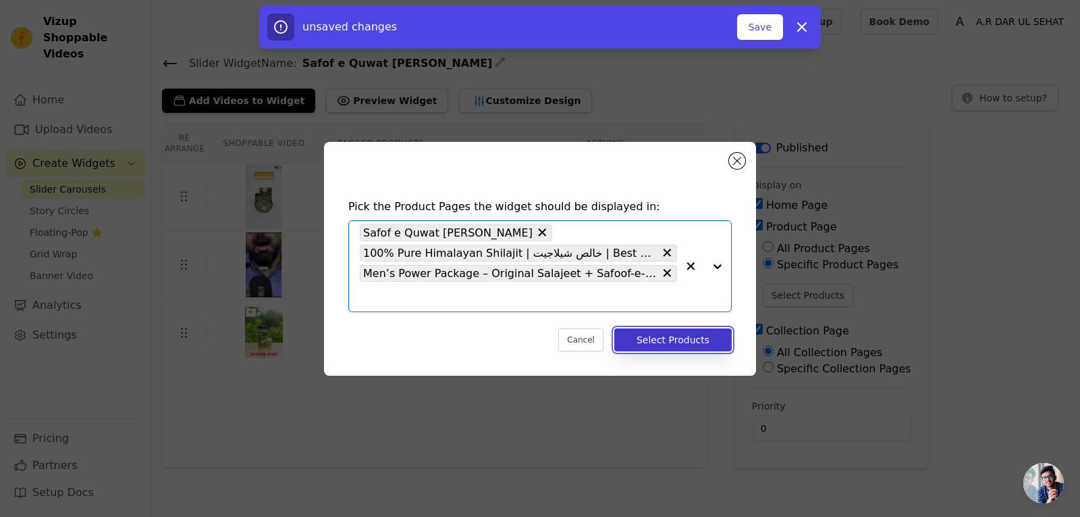
click at [664, 332] on button "Select Products" at bounding box center [672, 339] width 117 height 23
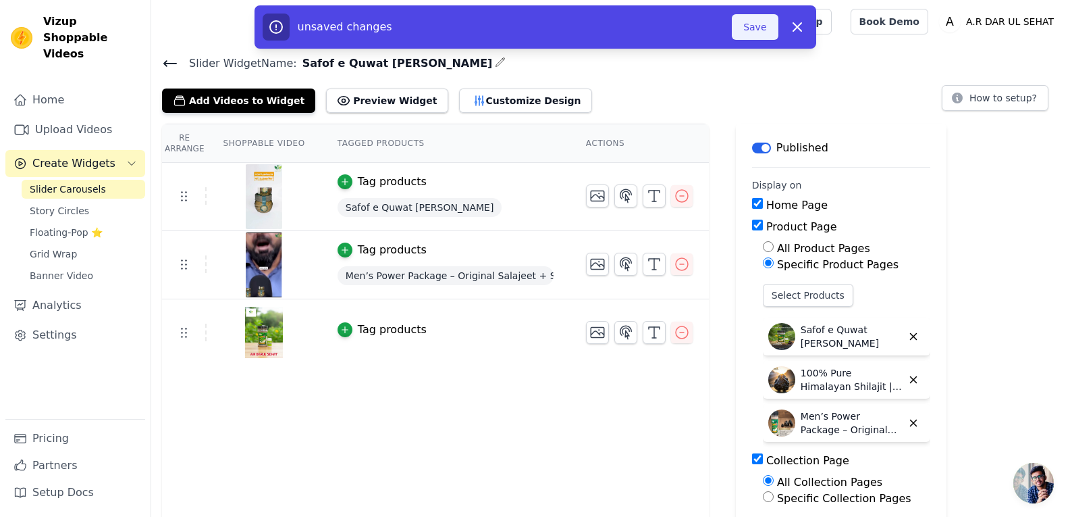
click at [750, 28] on button "Save" at bounding box center [755, 27] width 46 height 26
click at [747, 23] on button "Save" at bounding box center [755, 27] width 46 height 26
